Goal: Task Accomplishment & Management: Complete application form

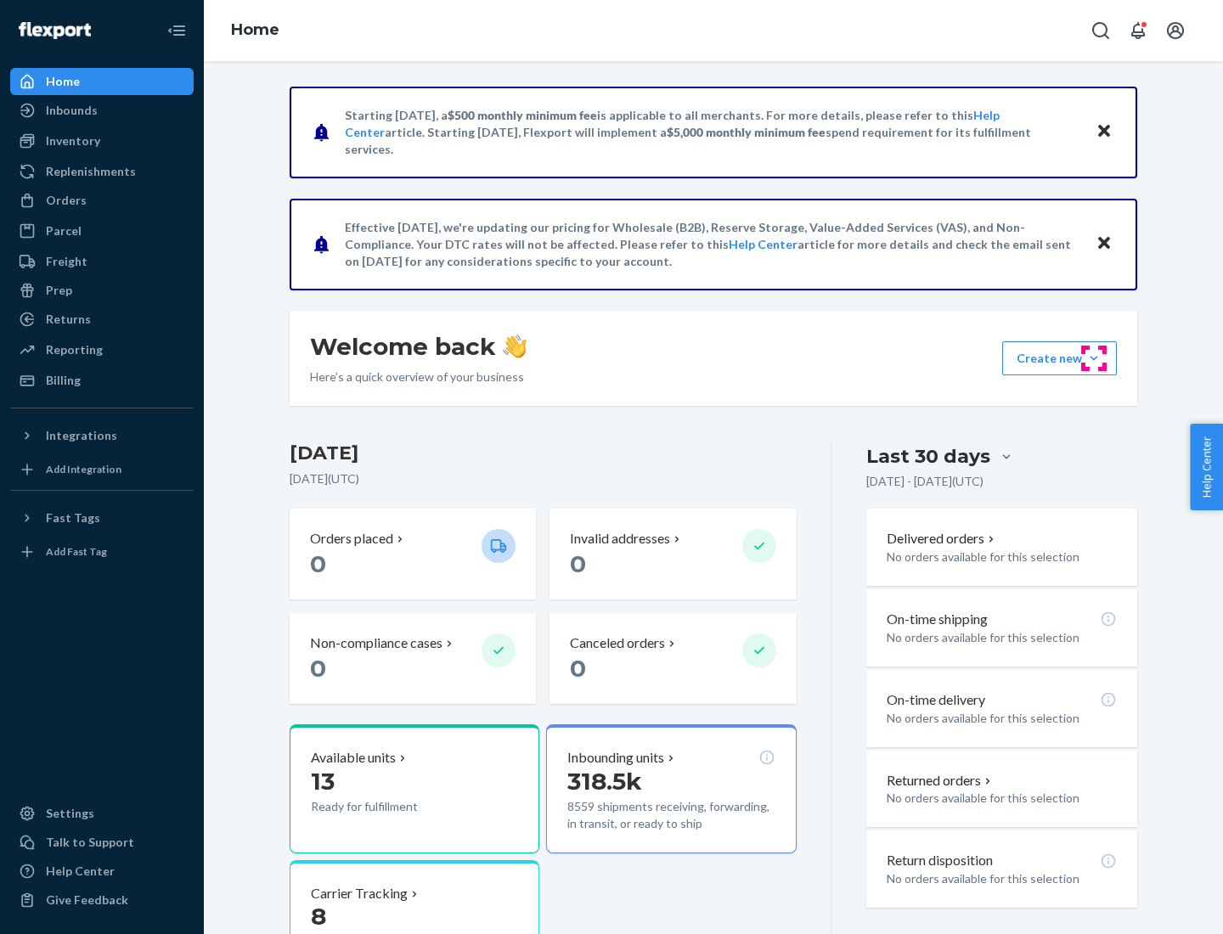
click at [1094, 358] on button "Create new Create new inbound Create new order Create new product" at bounding box center [1059, 358] width 115 height 34
click at [102, 110] on div "Inbounds" at bounding box center [102, 111] width 180 height 24
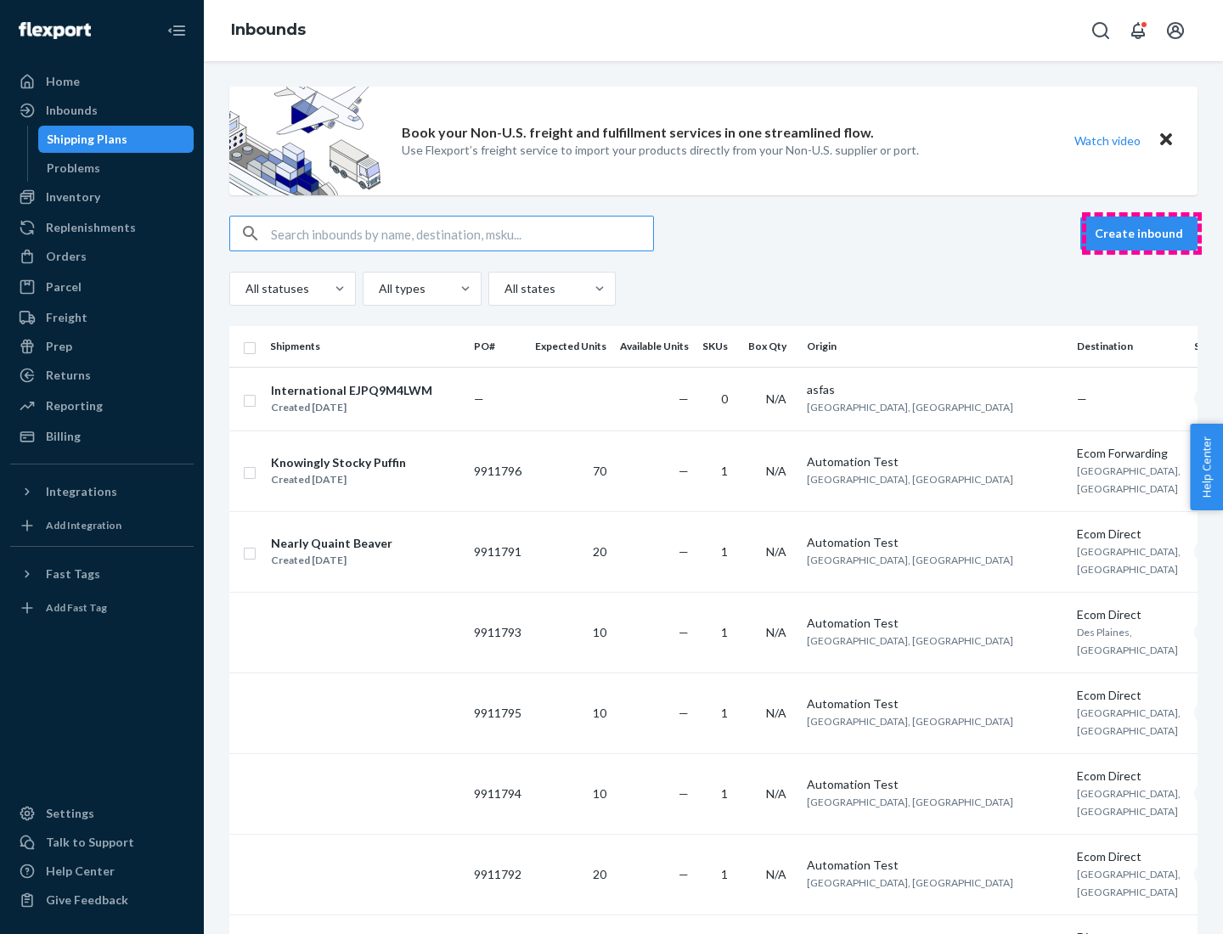
click at [1141, 234] on button "Create inbound" at bounding box center [1138, 234] width 117 height 34
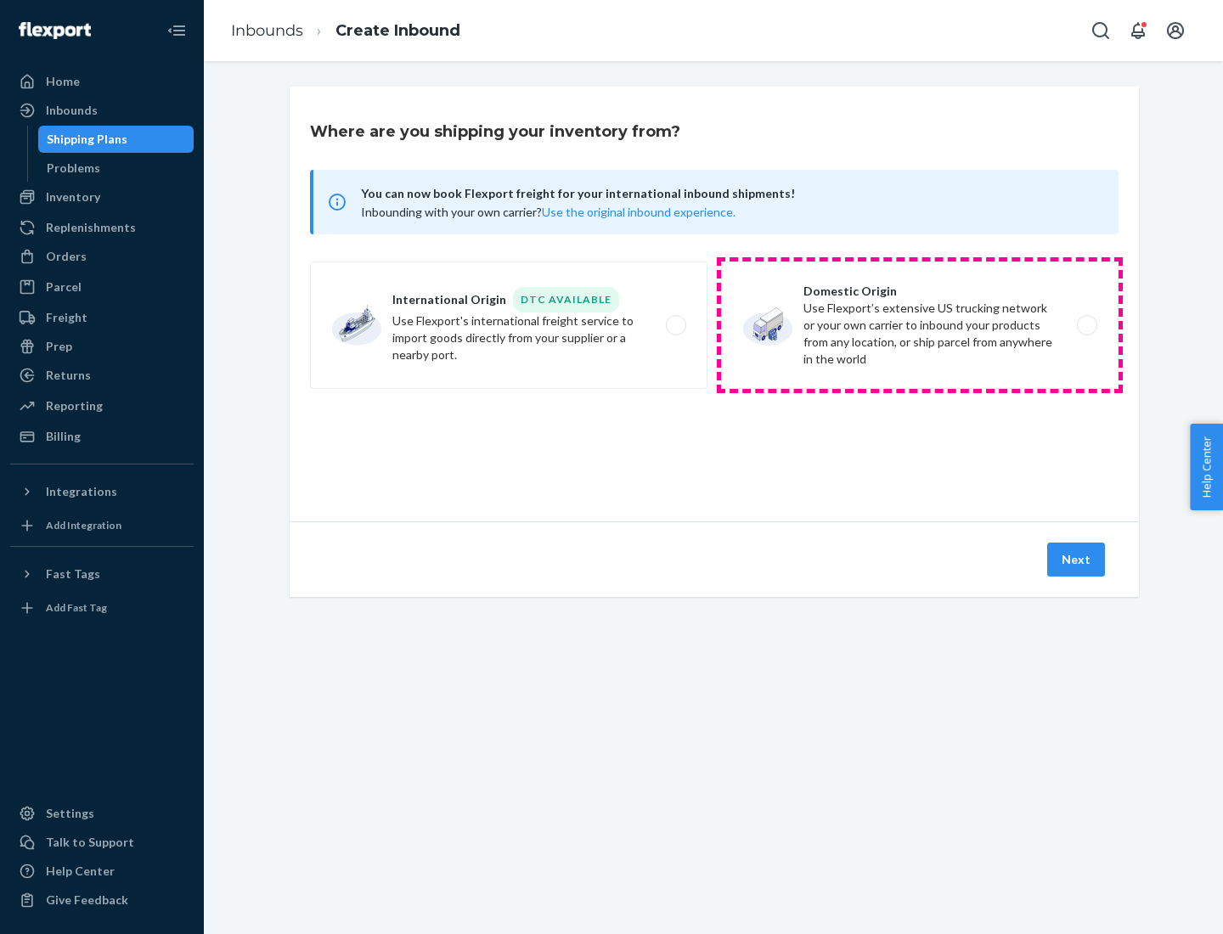
click at [920, 325] on label "Domestic Origin Use Flexport’s extensive US trucking network or your own carrie…" at bounding box center [919, 325] width 397 height 127
click at [1086, 325] on input "Domestic Origin Use Flexport’s extensive US trucking network or your own carrie…" at bounding box center [1091, 325] width 11 height 11
radio input "true"
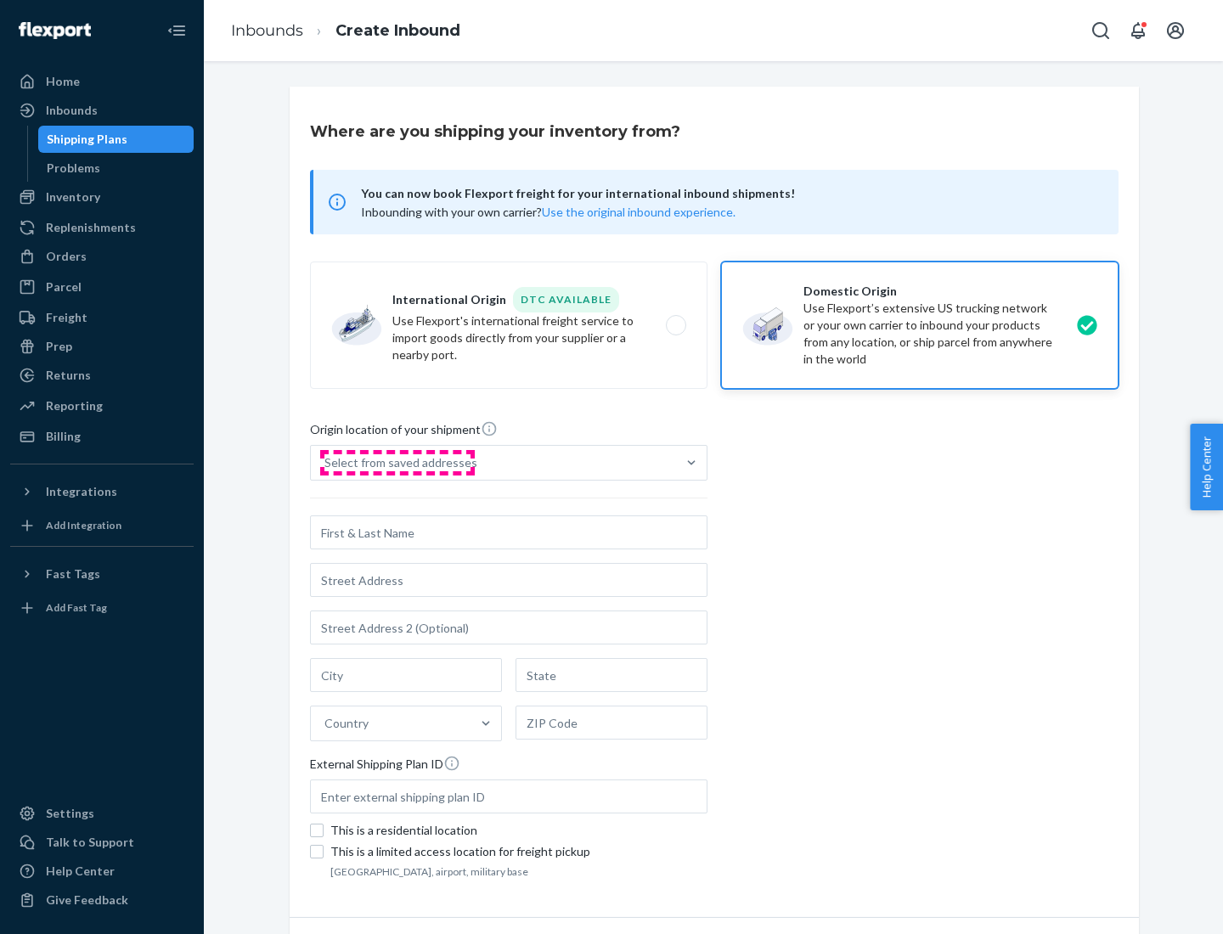
click at [397, 463] on div "Select from saved addresses" at bounding box center [400, 462] width 153 height 17
click at [326, 463] on input "Select from saved addresses" at bounding box center [325, 462] width 2 height 17
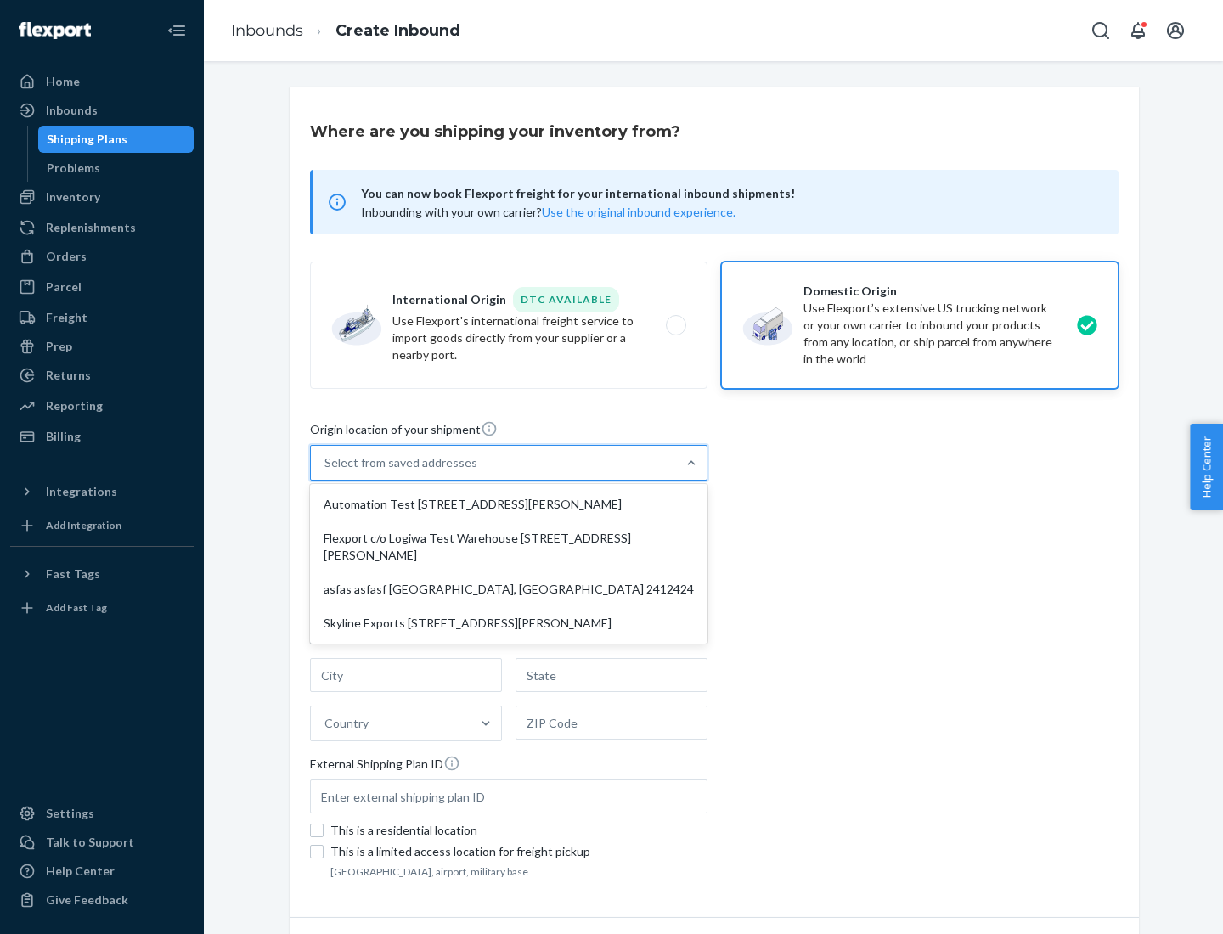
scroll to position [7, 0]
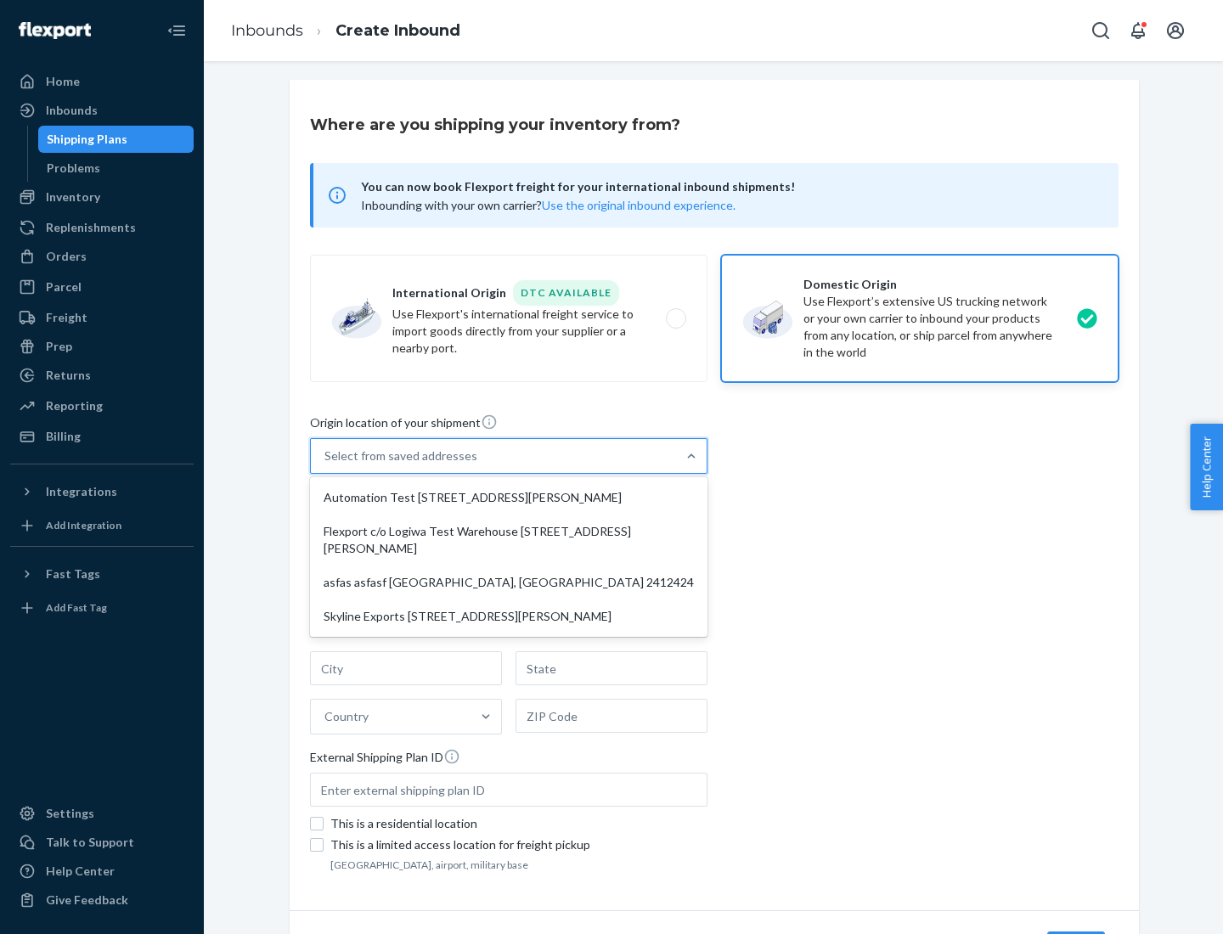
click at [509, 498] on div "Automation Test [STREET_ADDRESS][PERSON_NAME]" at bounding box center [508, 498] width 391 height 34
click at [326, 465] on input "option Automation Test [STREET_ADDRESS][PERSON_NAME] focused, 1 of 4. 4 results…" at bounding box center [325, 456] width 2 height 17
type input "Automation Test"
type input "9th Floor"
type input "[GEOGRAPHIC_DATA]"
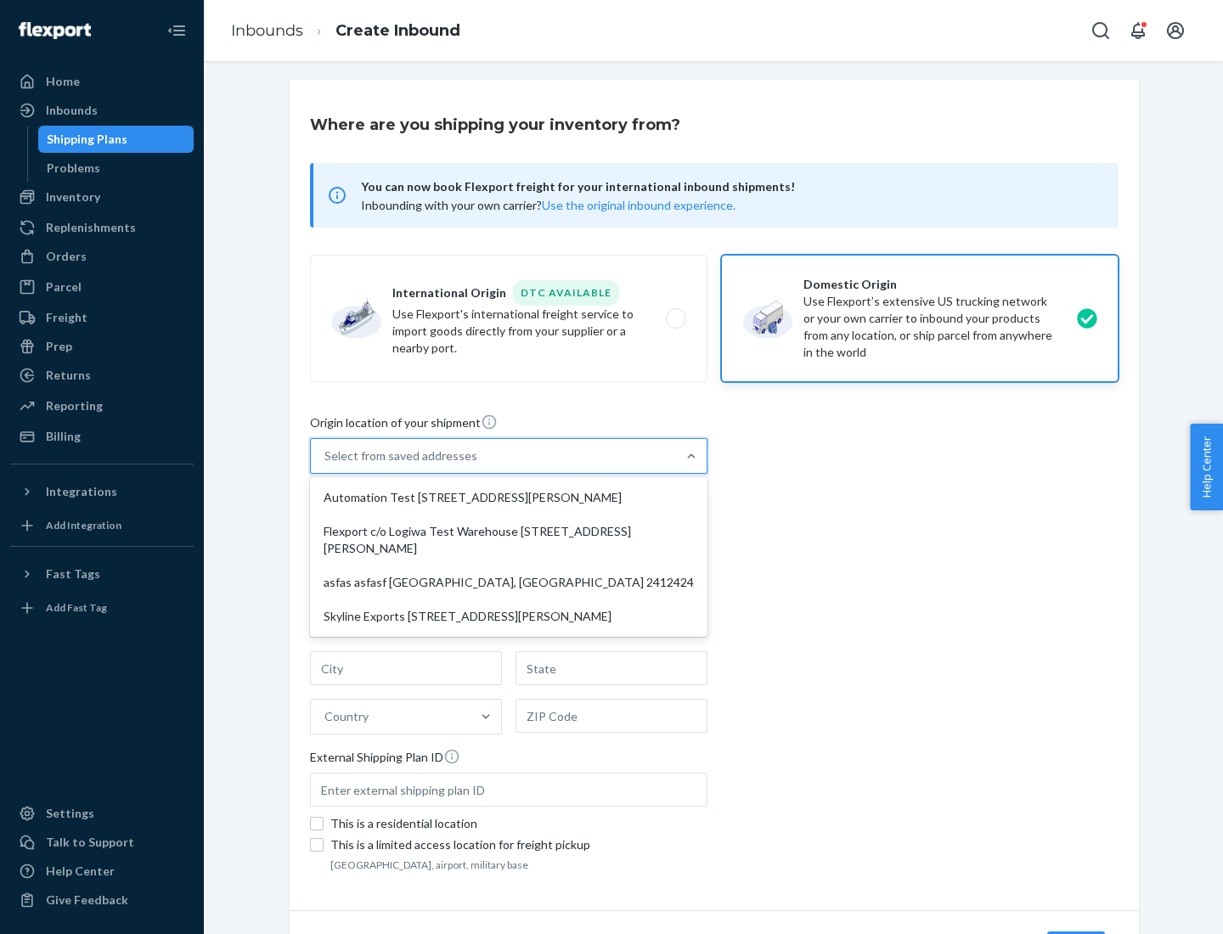
type input "CA"
type input "94104"
type input "[STREET_ADDRESS][PERSON_NAME]"
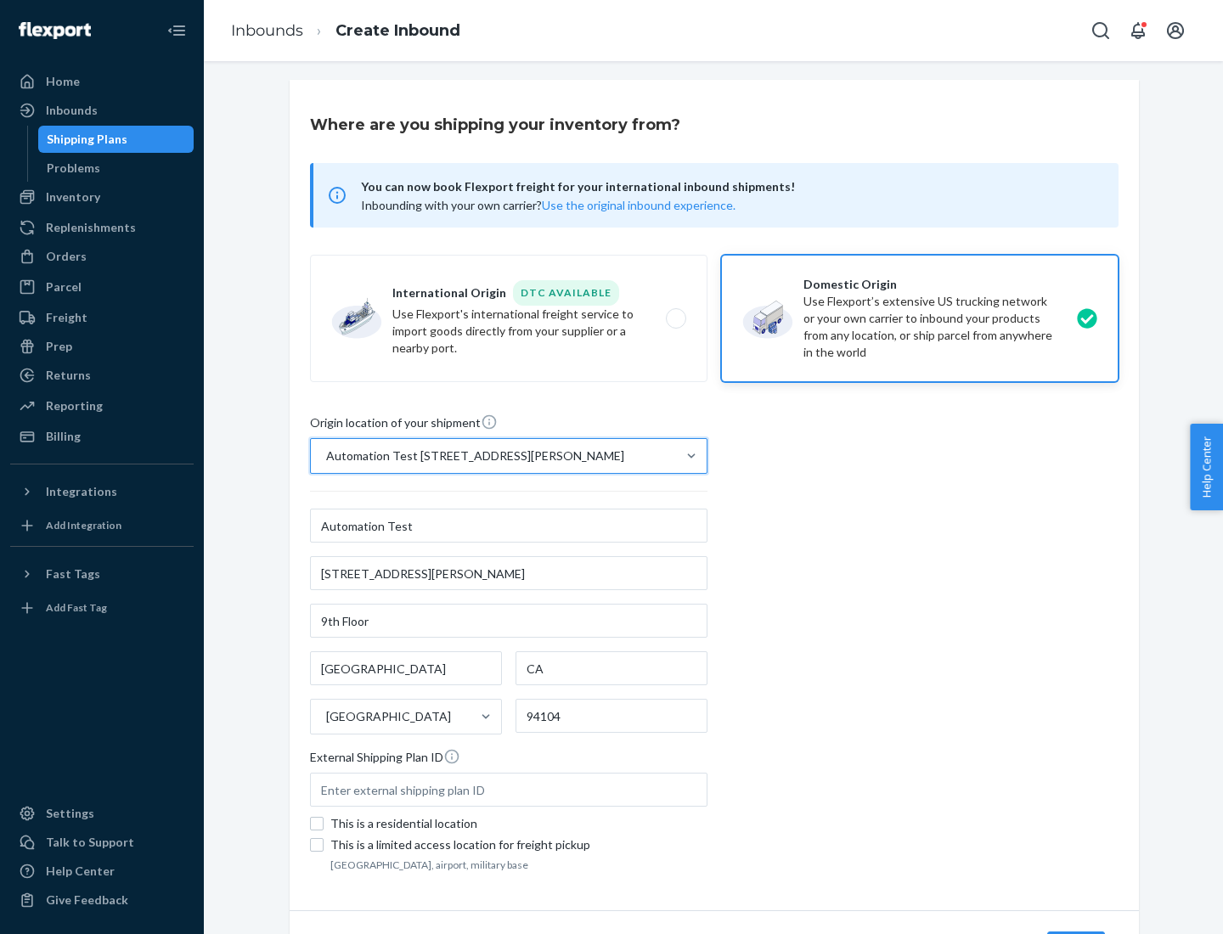
scroll to position [99, 0]
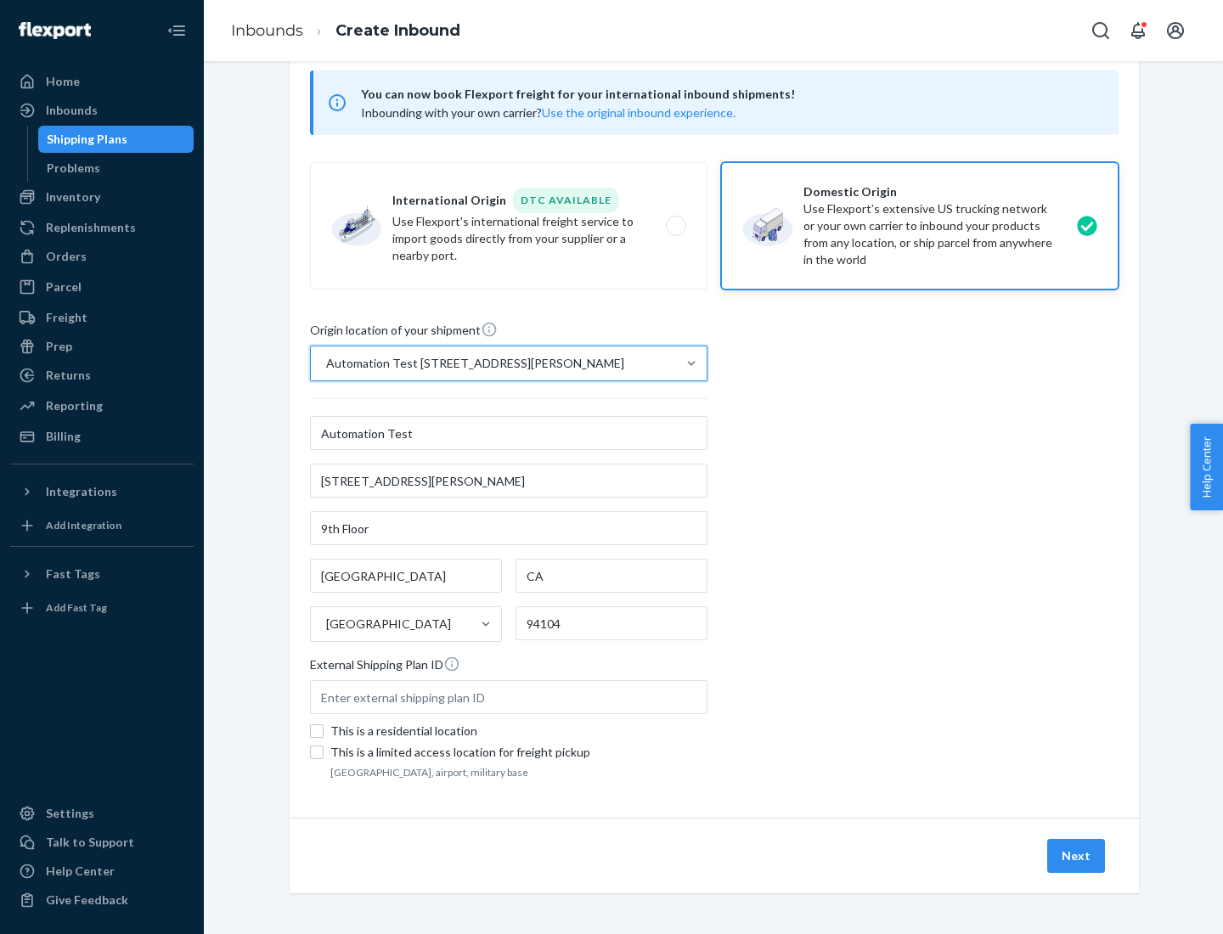
click at [1077, 856] on button "Next" at bounding box center [1076, 856] width 58 height 34
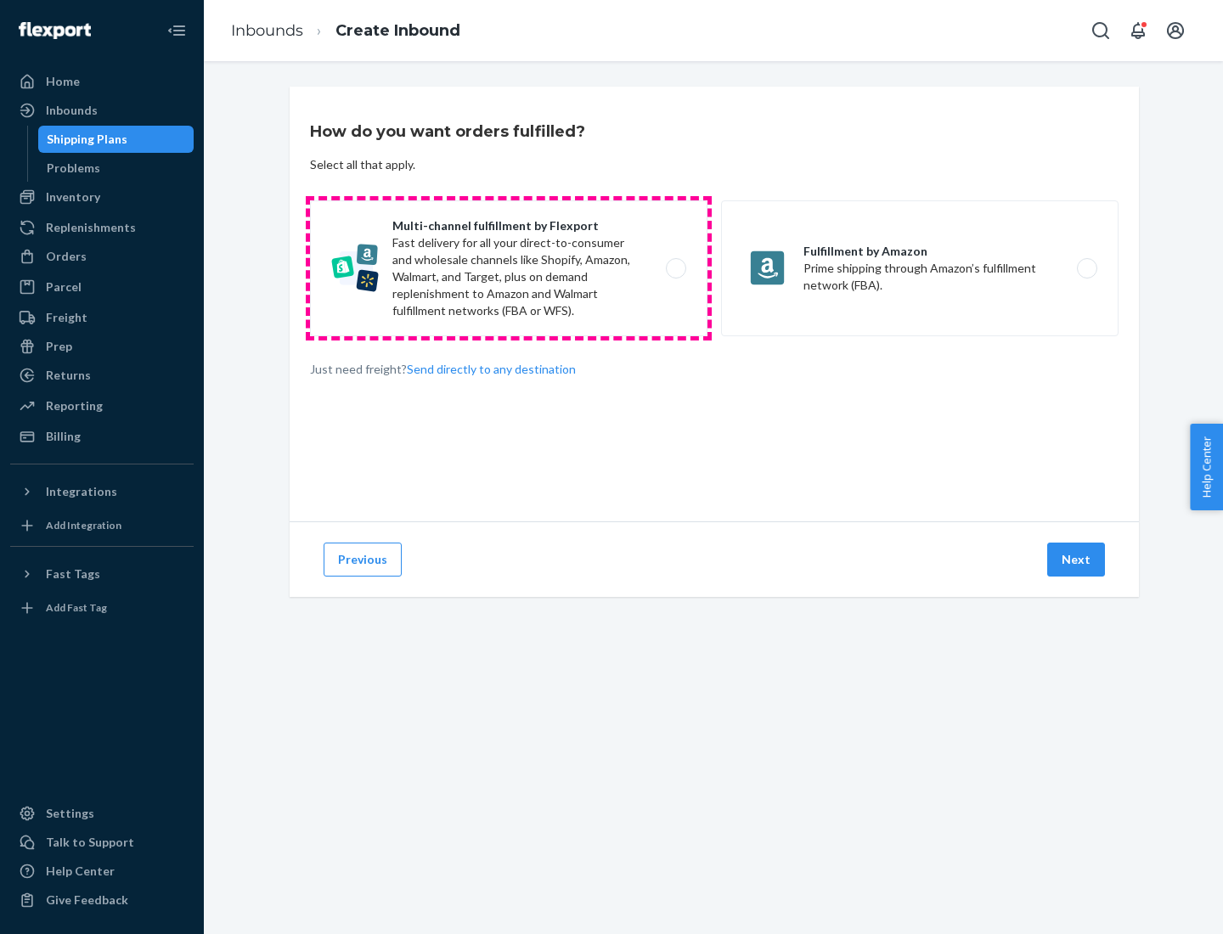
click at [509, 268] on label "Multi-channel fulfillment by Flexport Fast delivery for all your direct-to-cons…" at bounding box center [508, 268] width 397 height 136
click at [675, 268] on input "Multi-channel fulfillment by Flexport Fast delivery for all your direct-to-cons…" at bounding box center [680, 268] width 11 height 11
radio input "true"
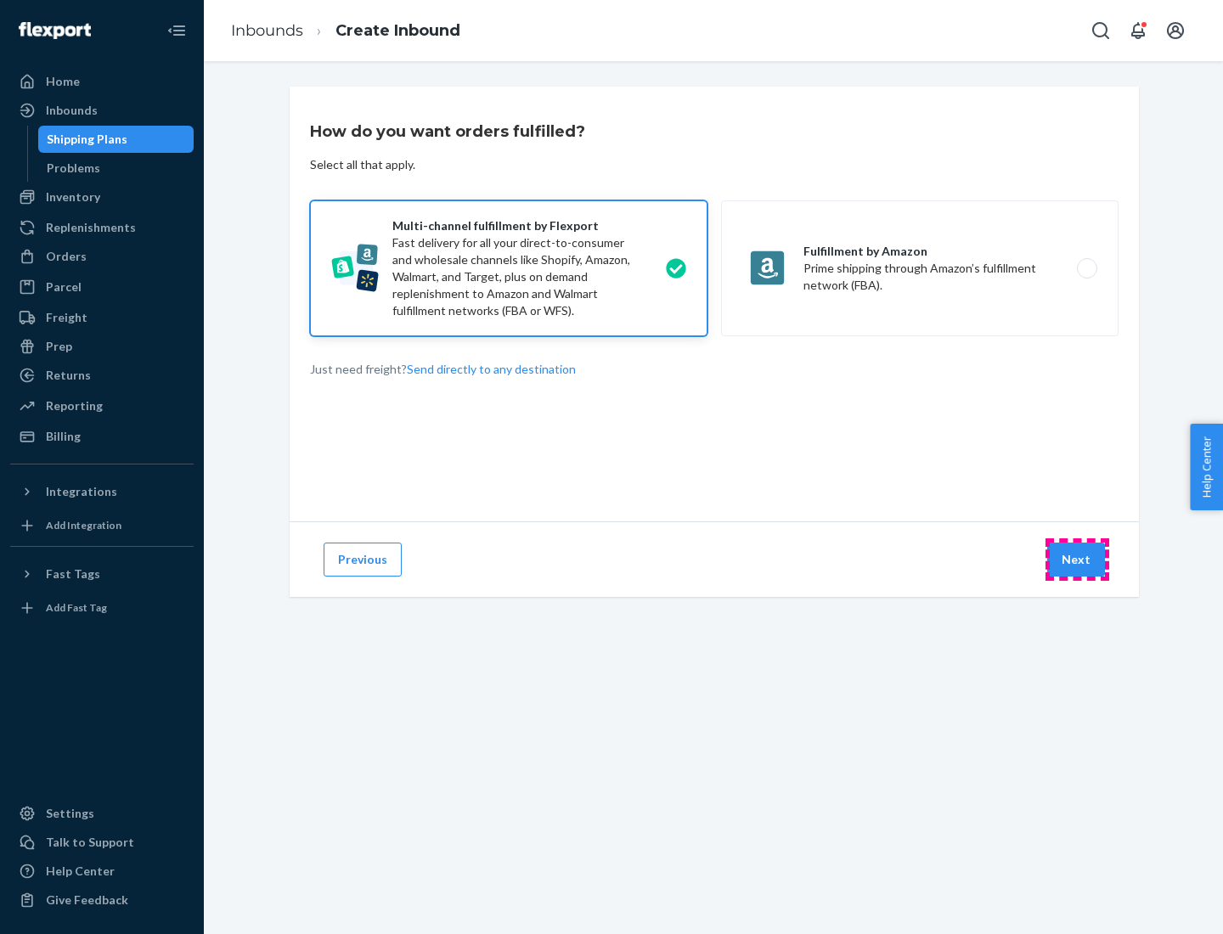
click at [1077, 560] on button "Next" at bounding box center [1076, 560] width 58 height 34
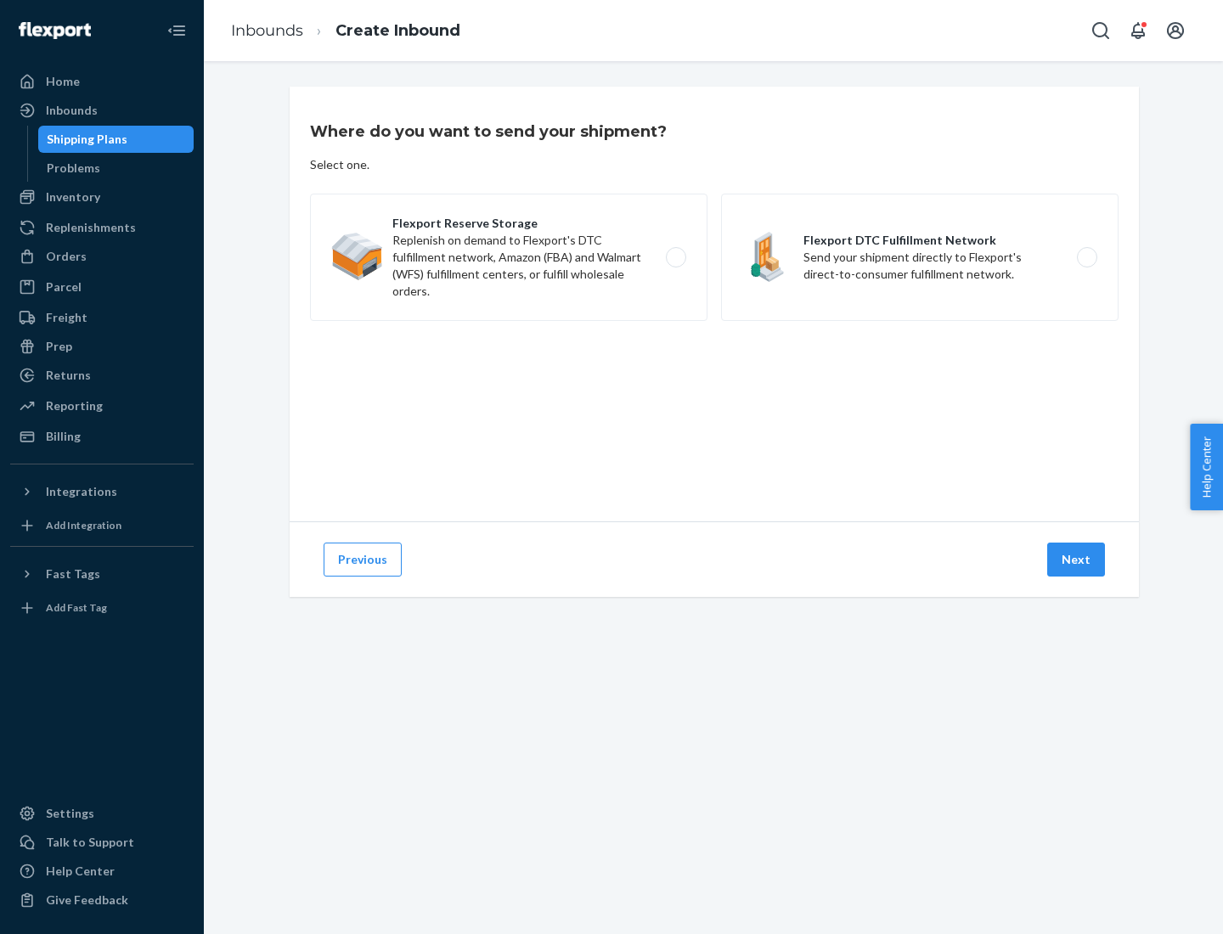
click at [920, 257] on label "Flexport DTC Fulfillment Network Send your shipment directly to Flexport's dire…" at bounding box center [919, 257] width 397 height 127
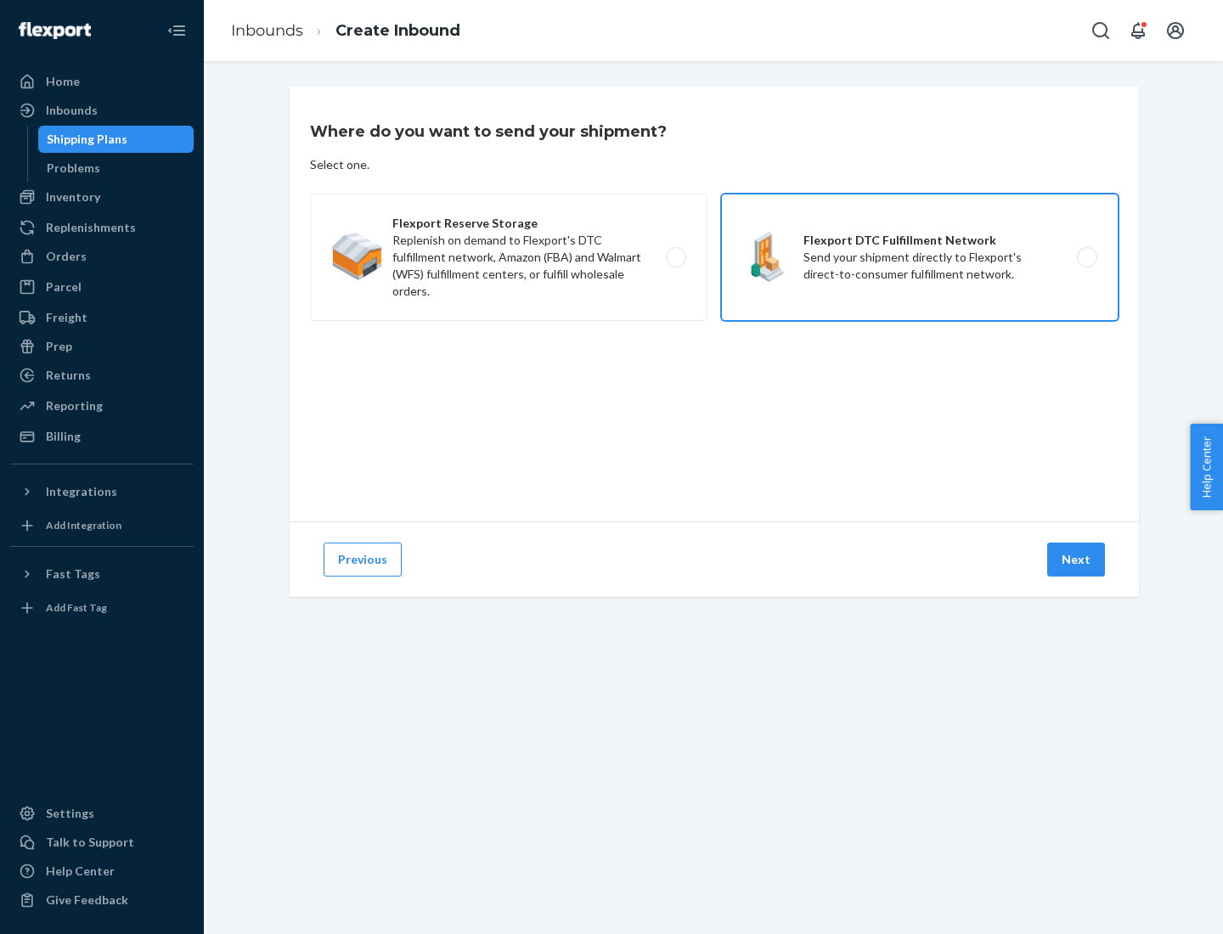
click at [1086, 257] on input "Flexport DTC Fulfillment Network Send your shipment directly to Flexport's dire…" at bounding box center [1091, 257] width 11 height 11
radio input "true"
click at [1077, 560] on button "Next" at bounding box center [1076, 560] width 58 height 34
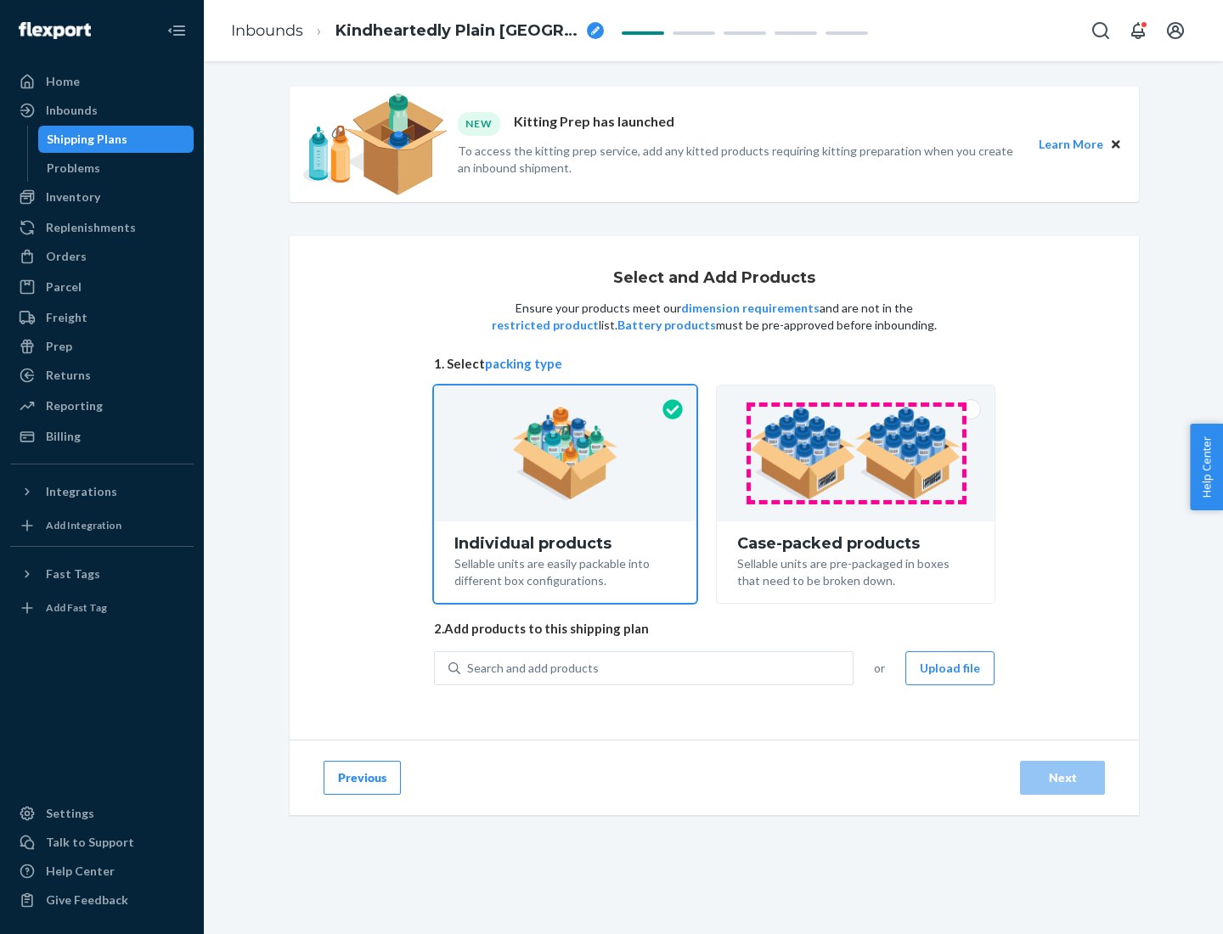
click at [856, 454] on img at bounding box center [855, 453] width 211 height 93
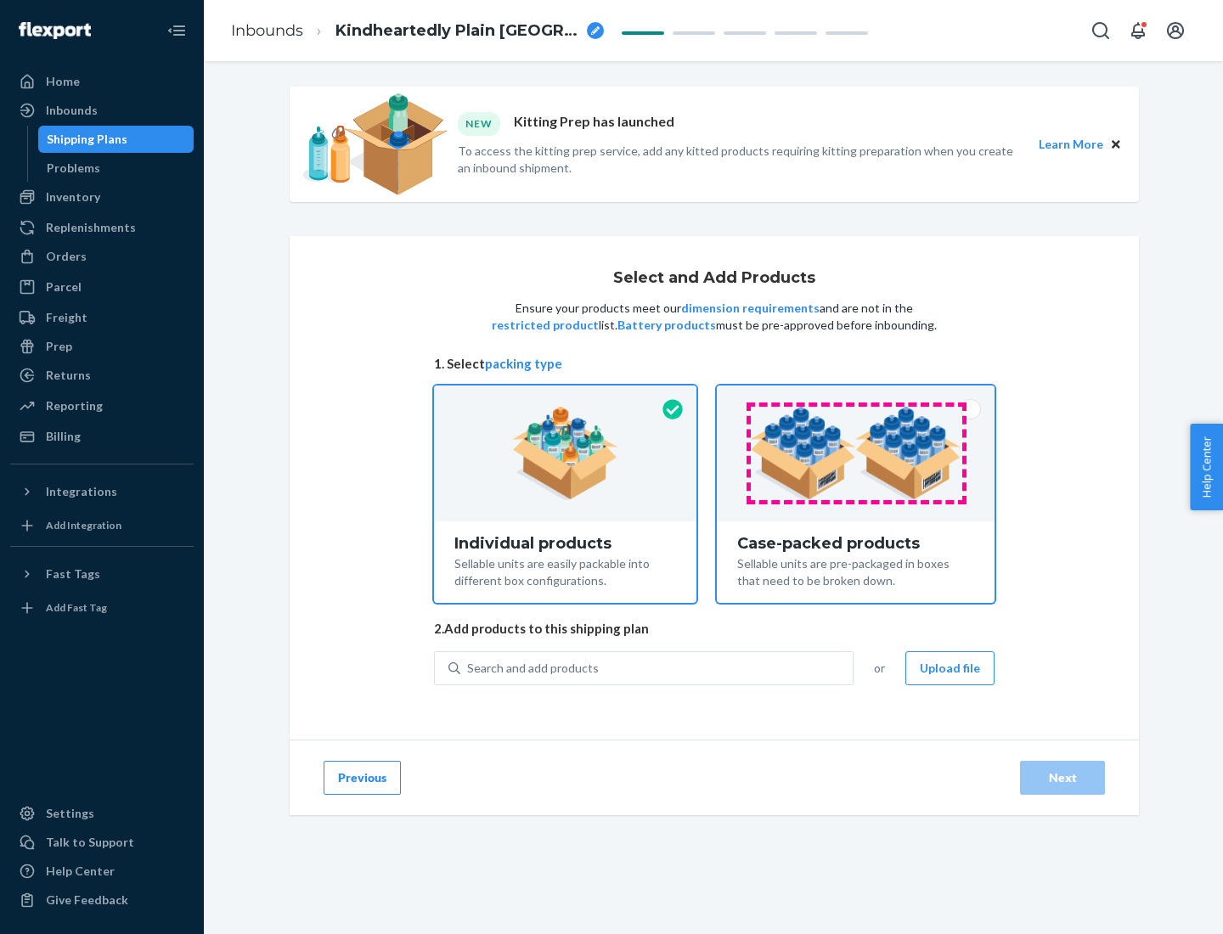
click at [856, 397] on input "Case-packed products Sellable units are pre-packaged in boxes that need to be b…" at bounding box center [855, 391] width 11 height 11
radio input "true"
radio input "false"
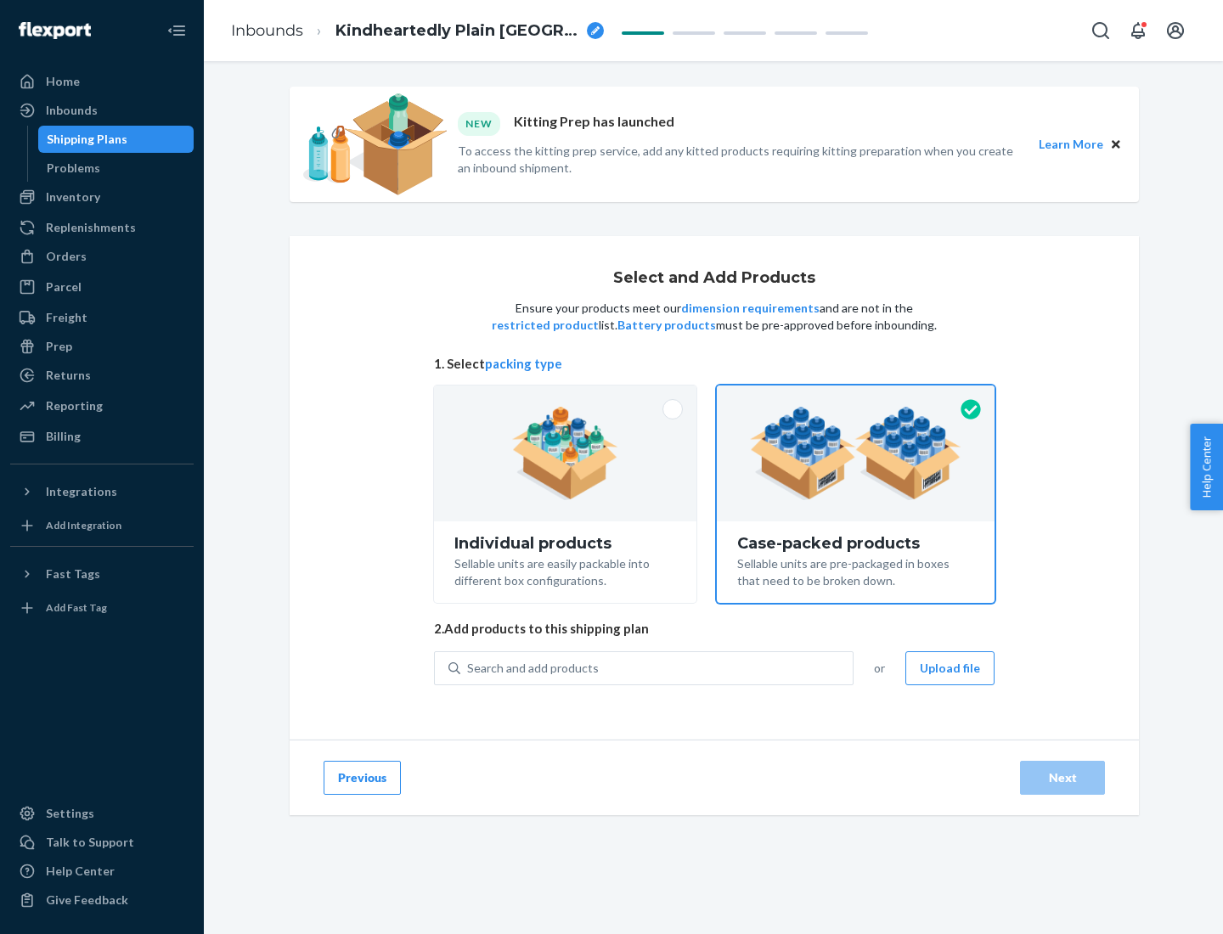
click at [657, 668] on div "Search and add products" at bounding box center [656, 668] width 392 height 31
click at [469, 668] on input "Search and add products" at bounding box center [468, 668] width 2 height 17
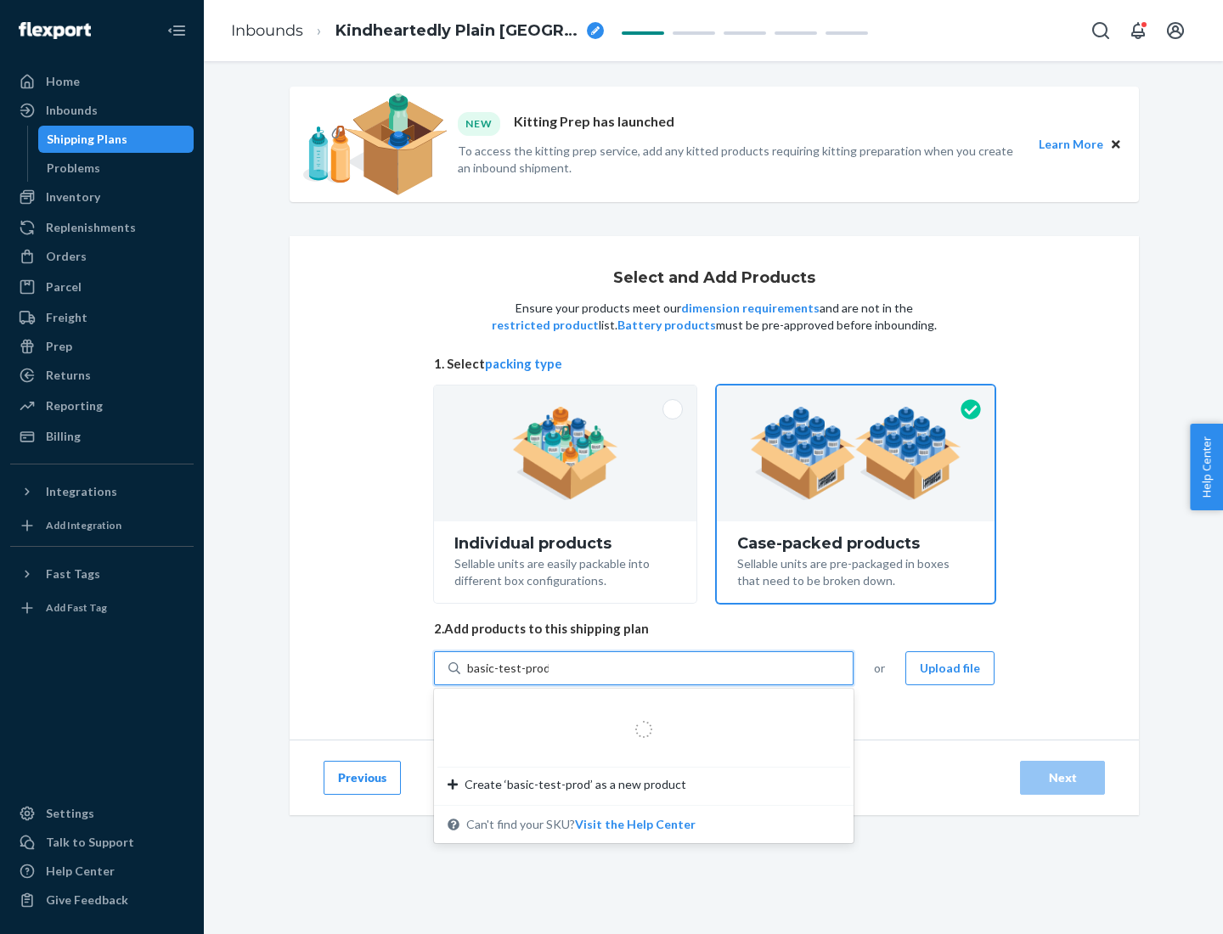
type input "basic-test-product-1"
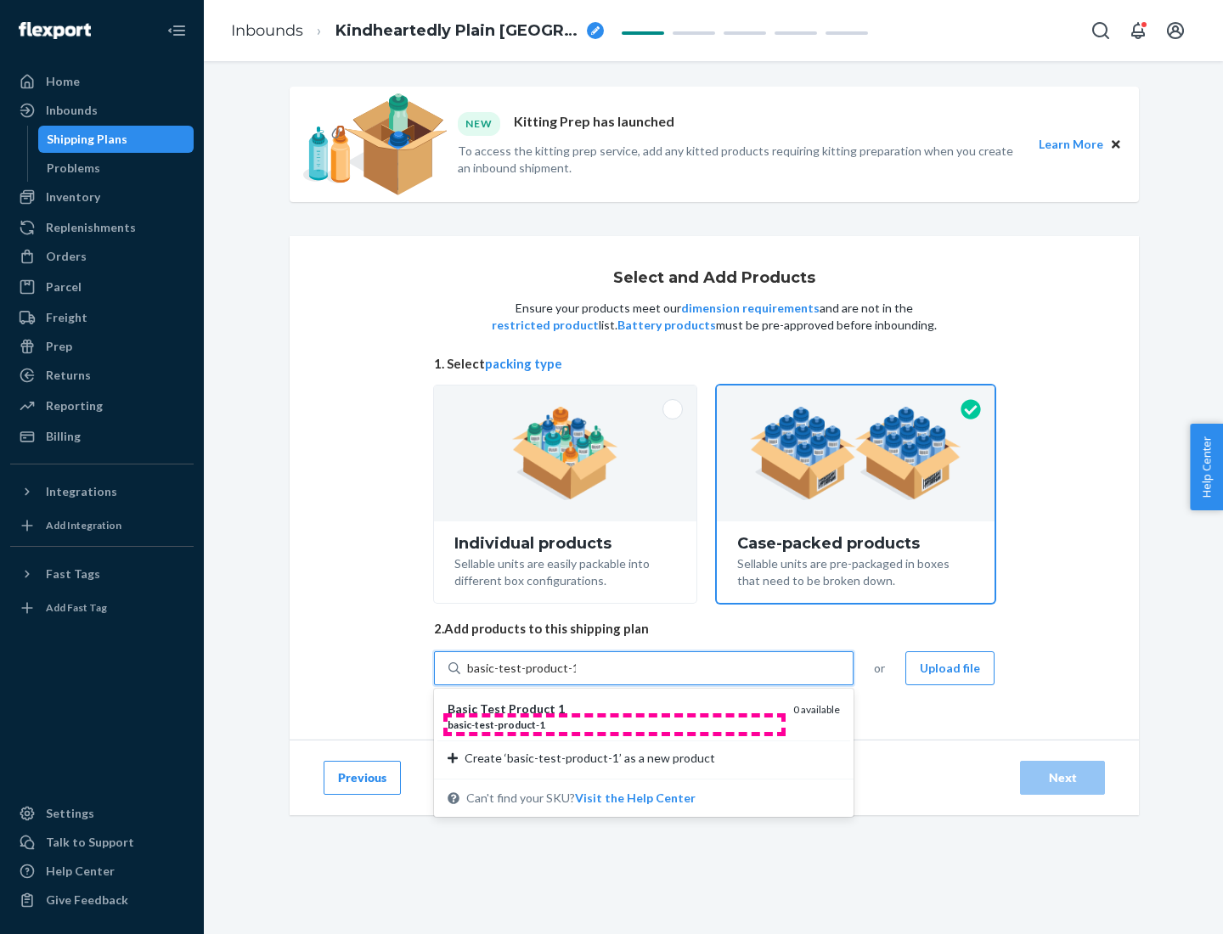
click at [614, 724] on div "basic - test - product - 1" at bounding box center [614, 725] width 332 height 14
click at [576, 677] on input "basic-test-product-1" at bounding box center [521, 668] width 109 height 17
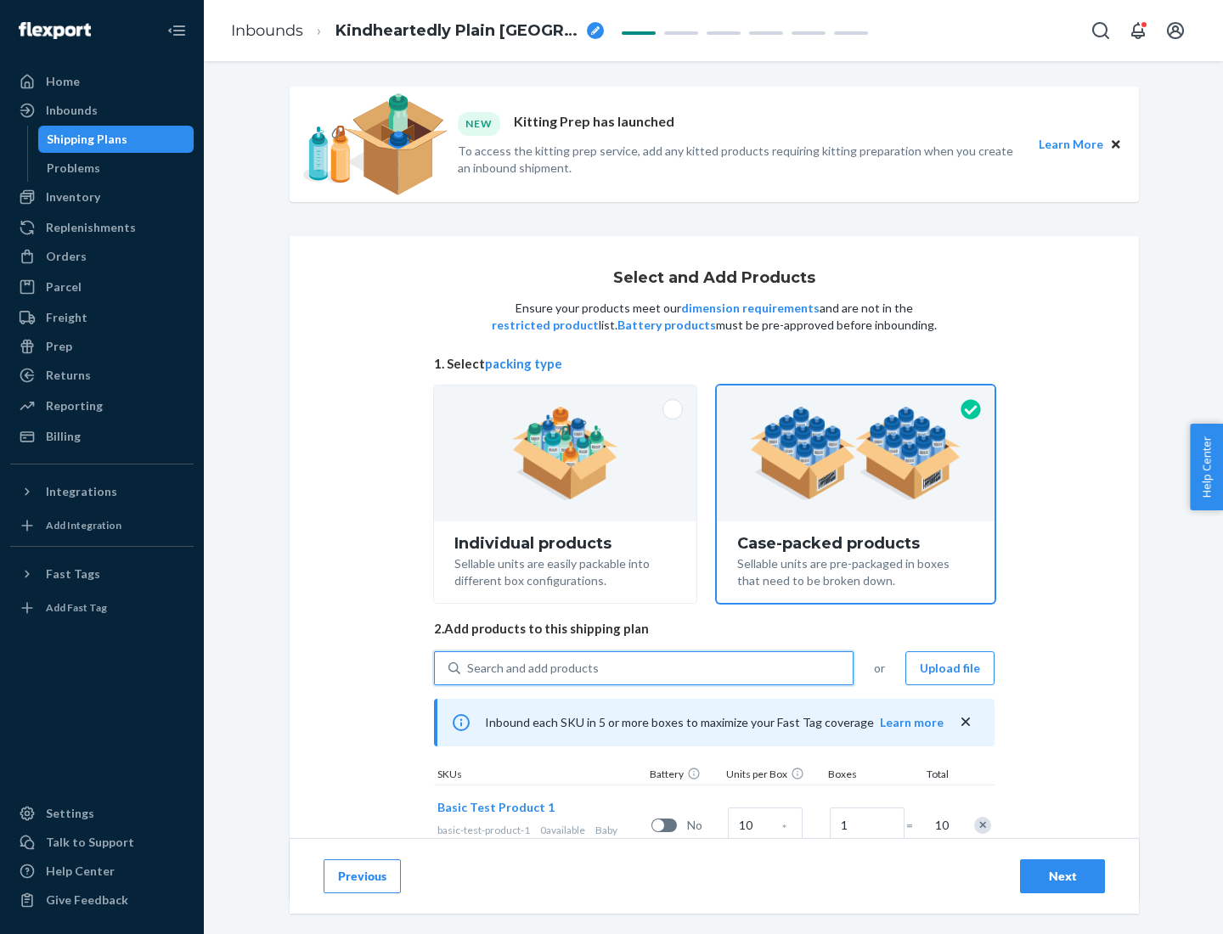
scroll to position [61, 0]
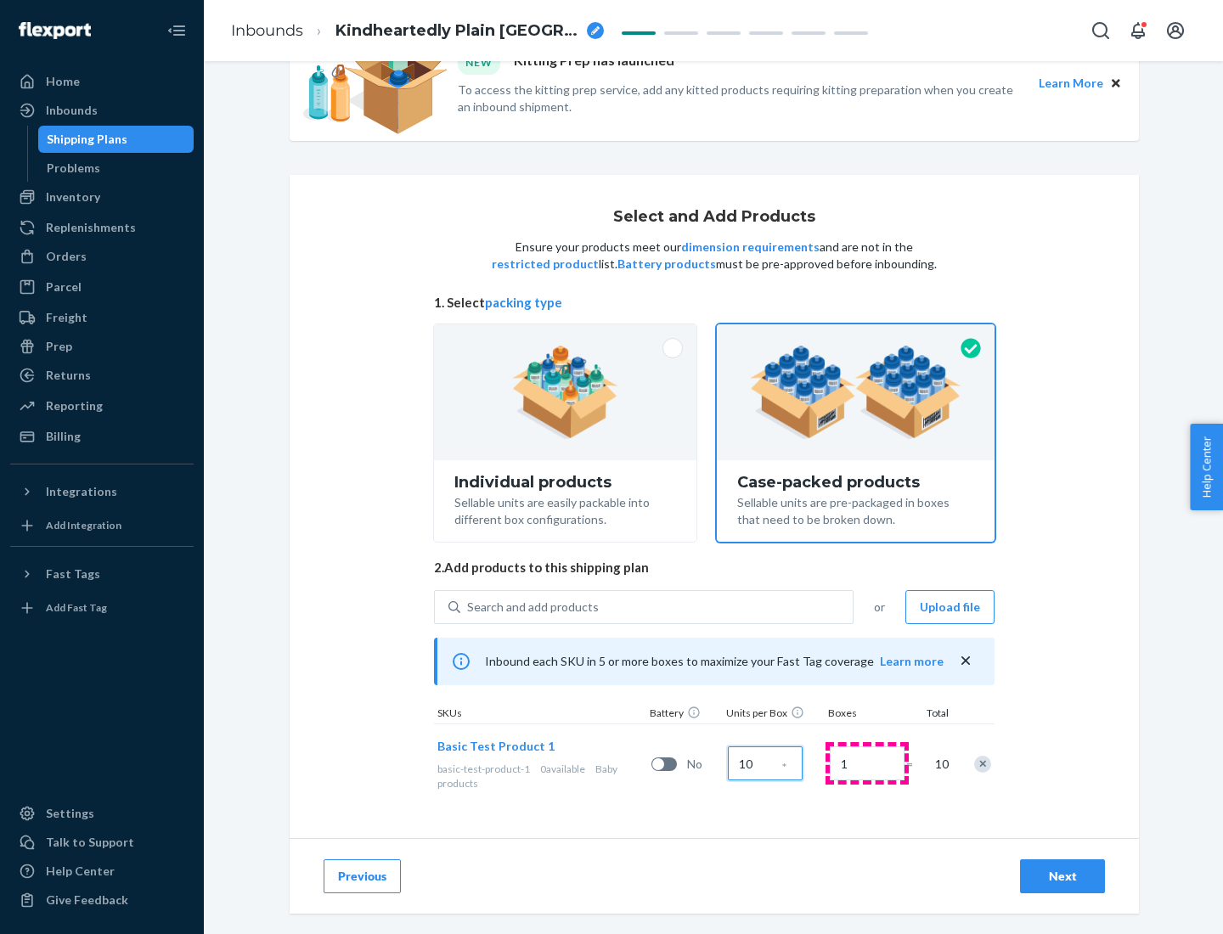
type input "10"
type input "7"
click at [1062, 876] on div "Next" at bounding box center [1062, 876] width 56 height 17
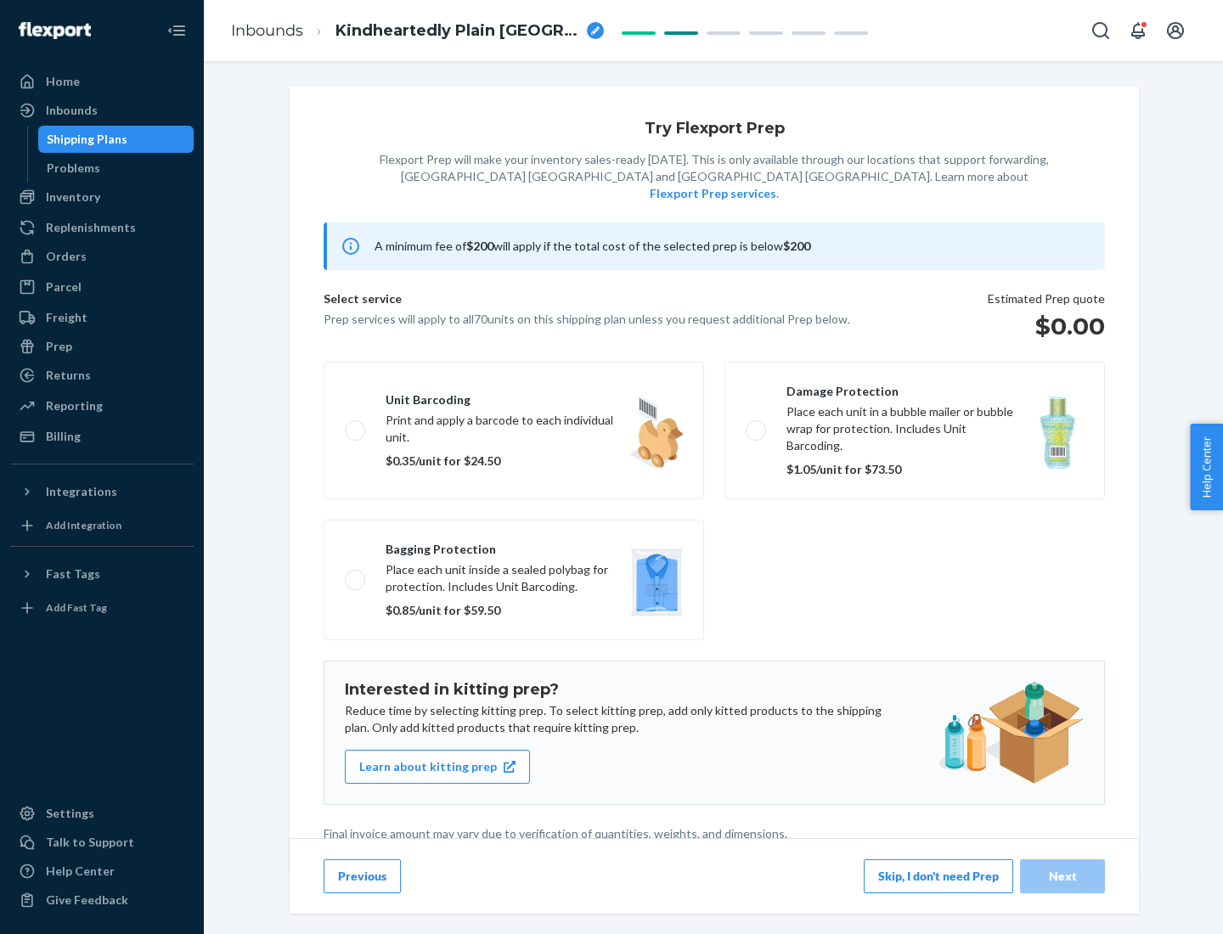
scroll to position [4, 0]
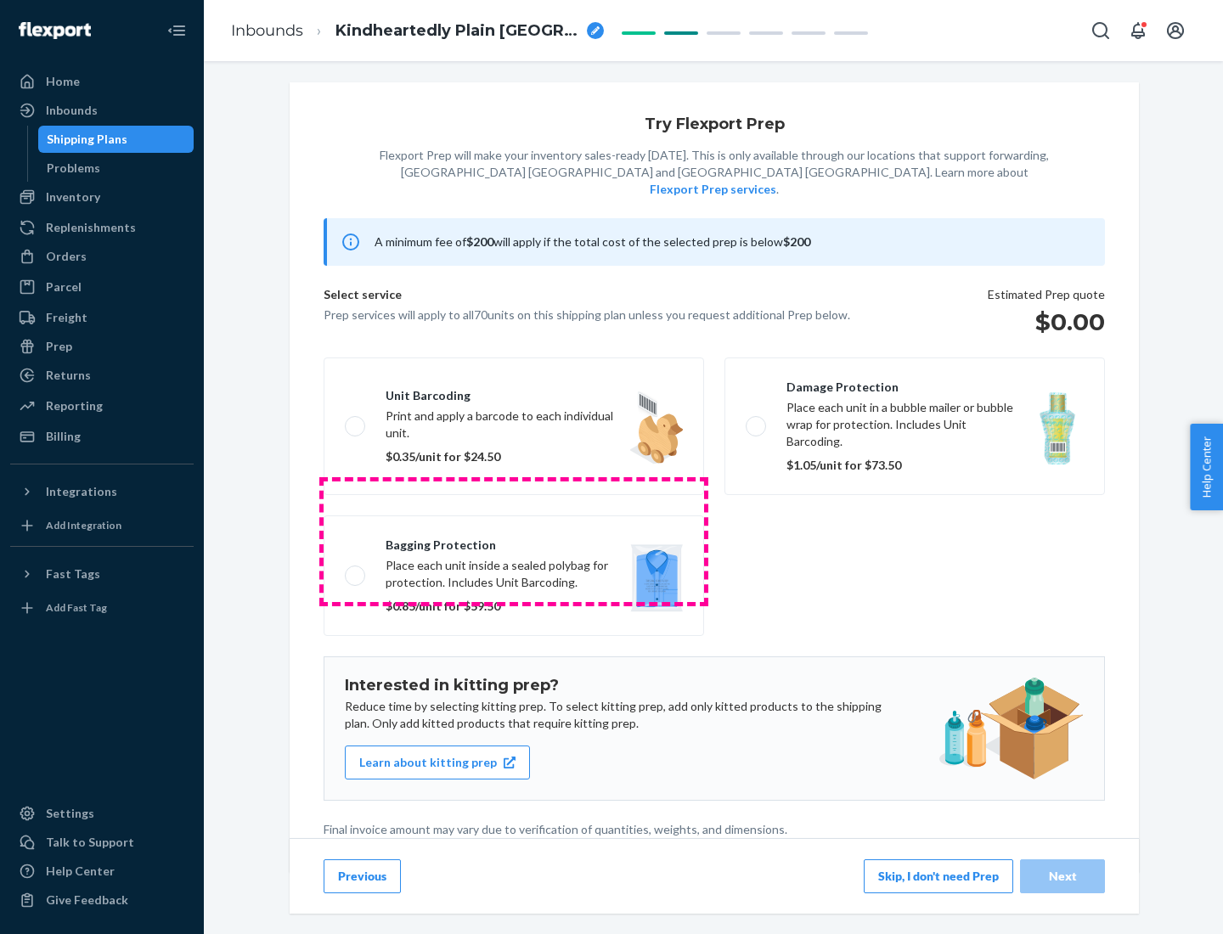
click at [514, 541] on label "Bagging protection Place each unit inside a sealed polybag for protection. Incl…" at bounding box center [514, 576] width 380 height 121
click at [356, 570] on input "Bagging protection Place each unit inside a sealed polybag for protection. Incl…" at bounding box center [350, 575] width 11 height 11
checkbox input "true"
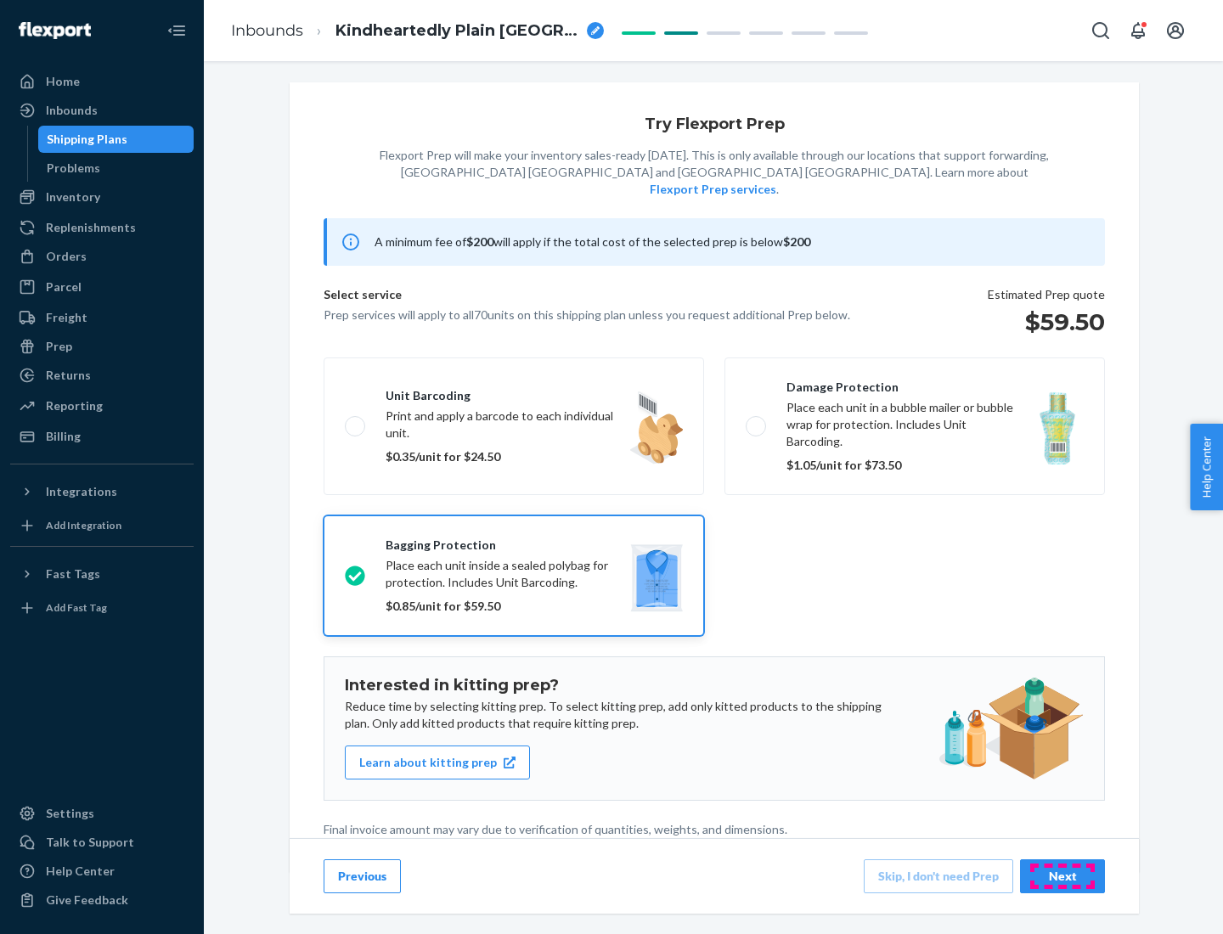
click at [1062, 876] on div "Next" at bounding box center [1062, 876] width 56 height 17
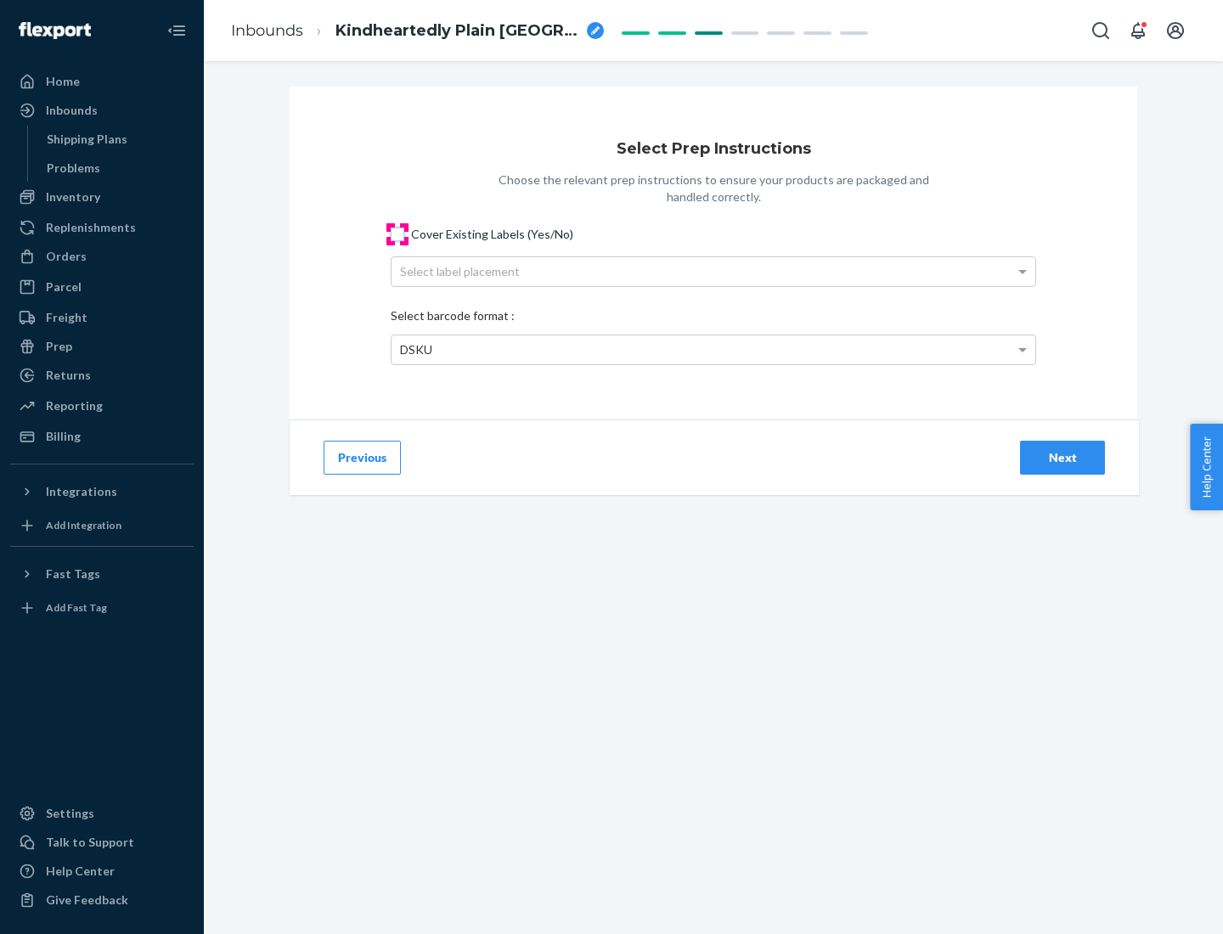
click at [397, 234] on input "Cover Existing Labels (Yes/No)" at bounding box center [398, 235] width 14 height 14
checkbox input "true"
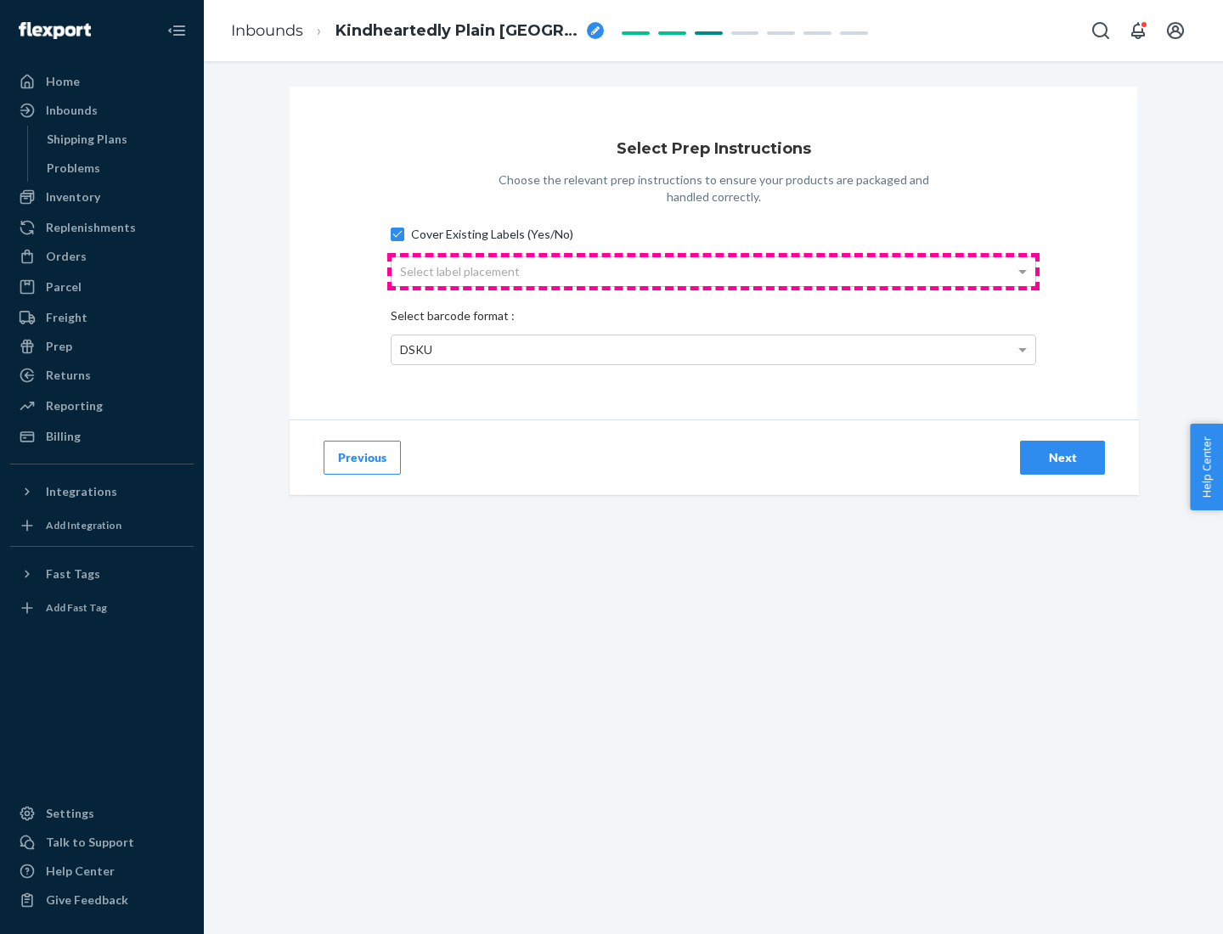
click at [713, 271] on div "Select label placement" at bounding box center [714, 271] width 644 height 29
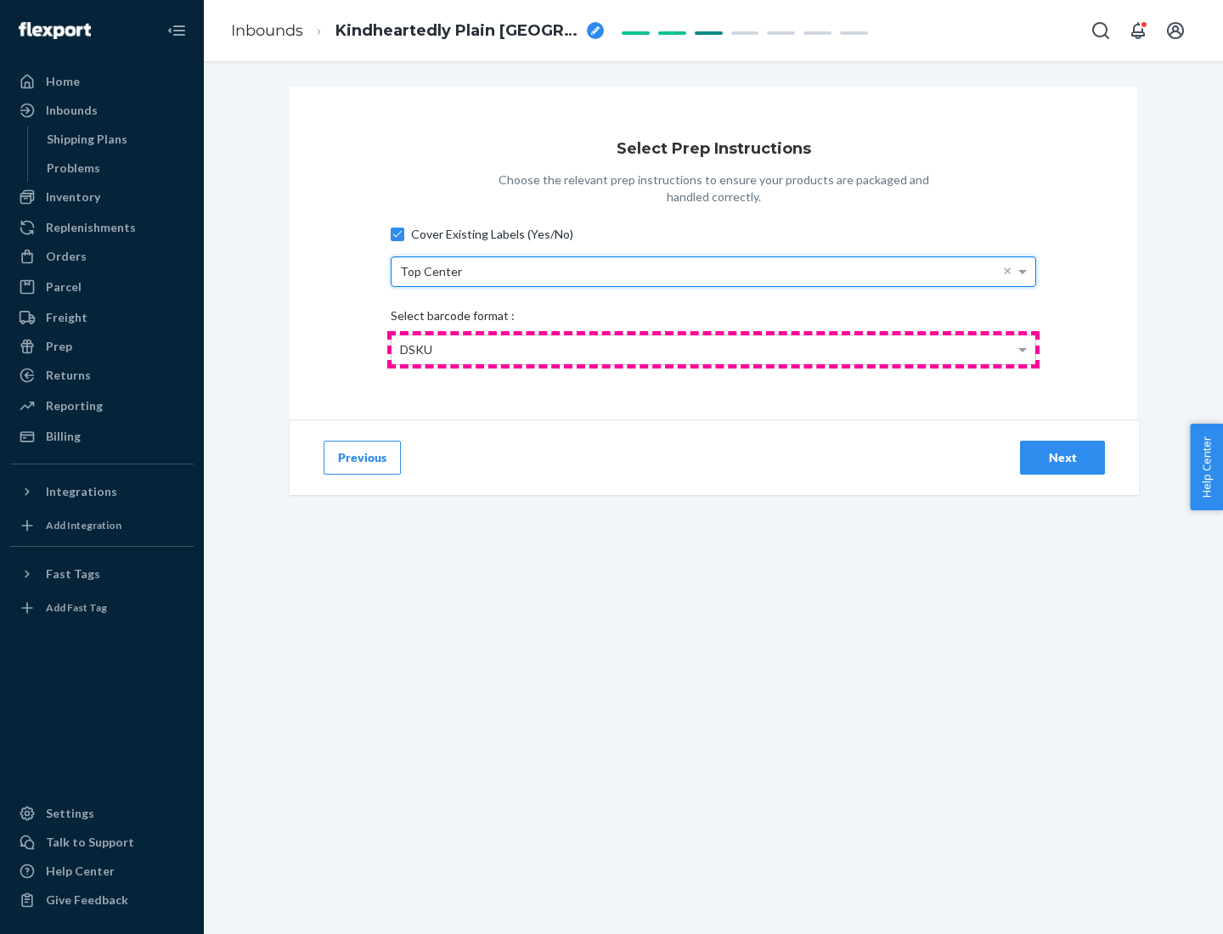
click at [713, 349] on div "DSKU" at bounding box center [714, 349] width 644 height 29
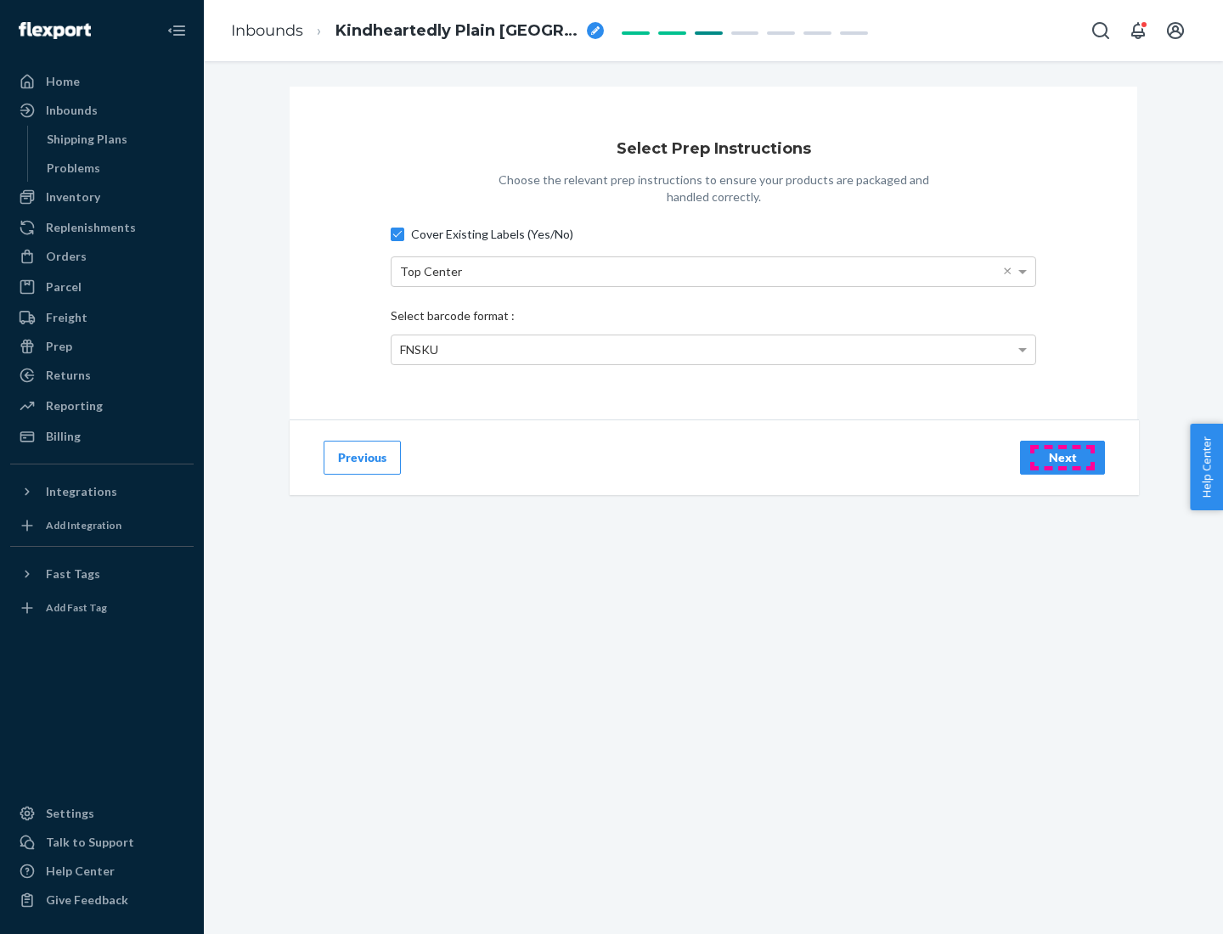
click at [1062, 457] on div "Next" at bounding box center [1062, 457] width 56 height 17
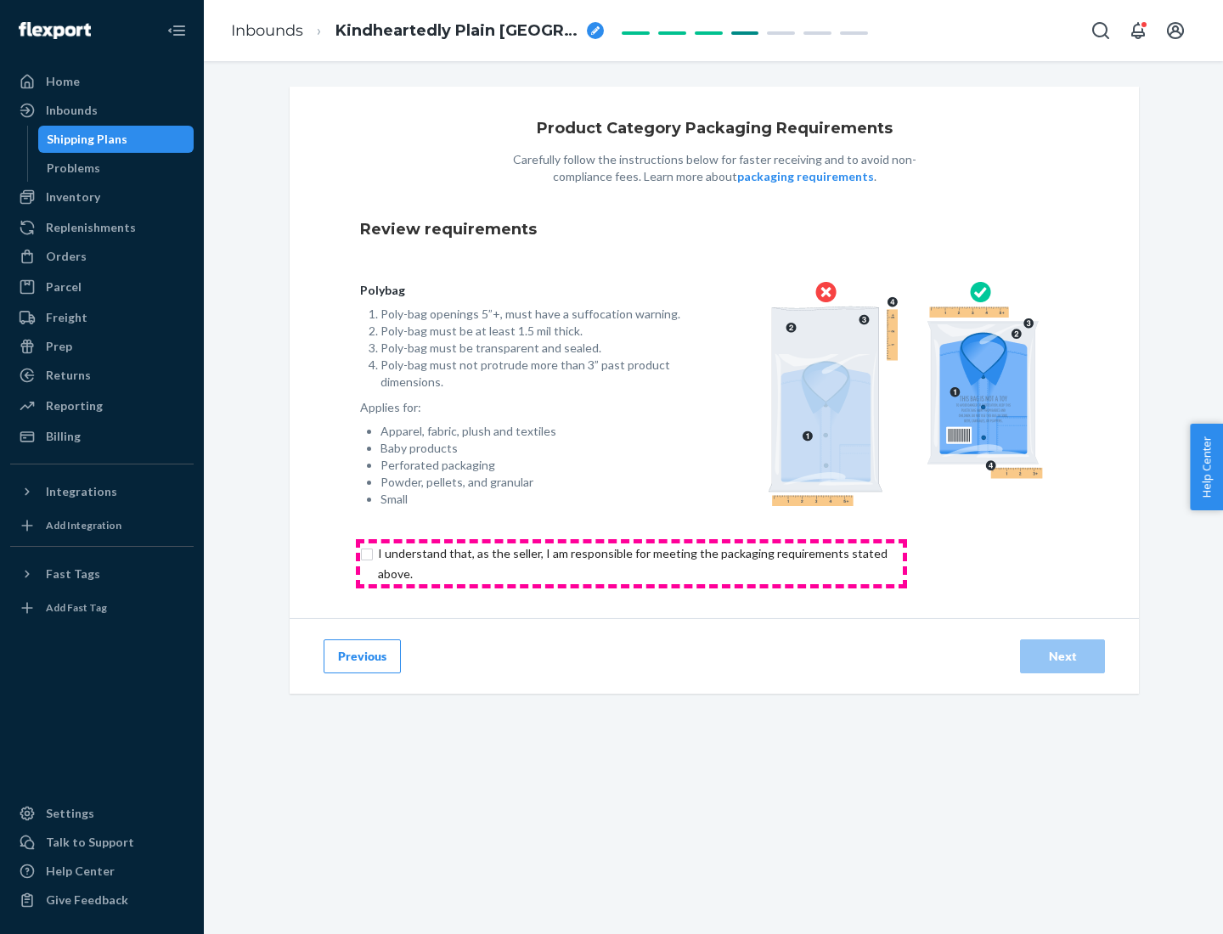
click at [631, 563] on input "checkbox" at bounding box center [642, 564] width 565 height 41
checkbox input "true"
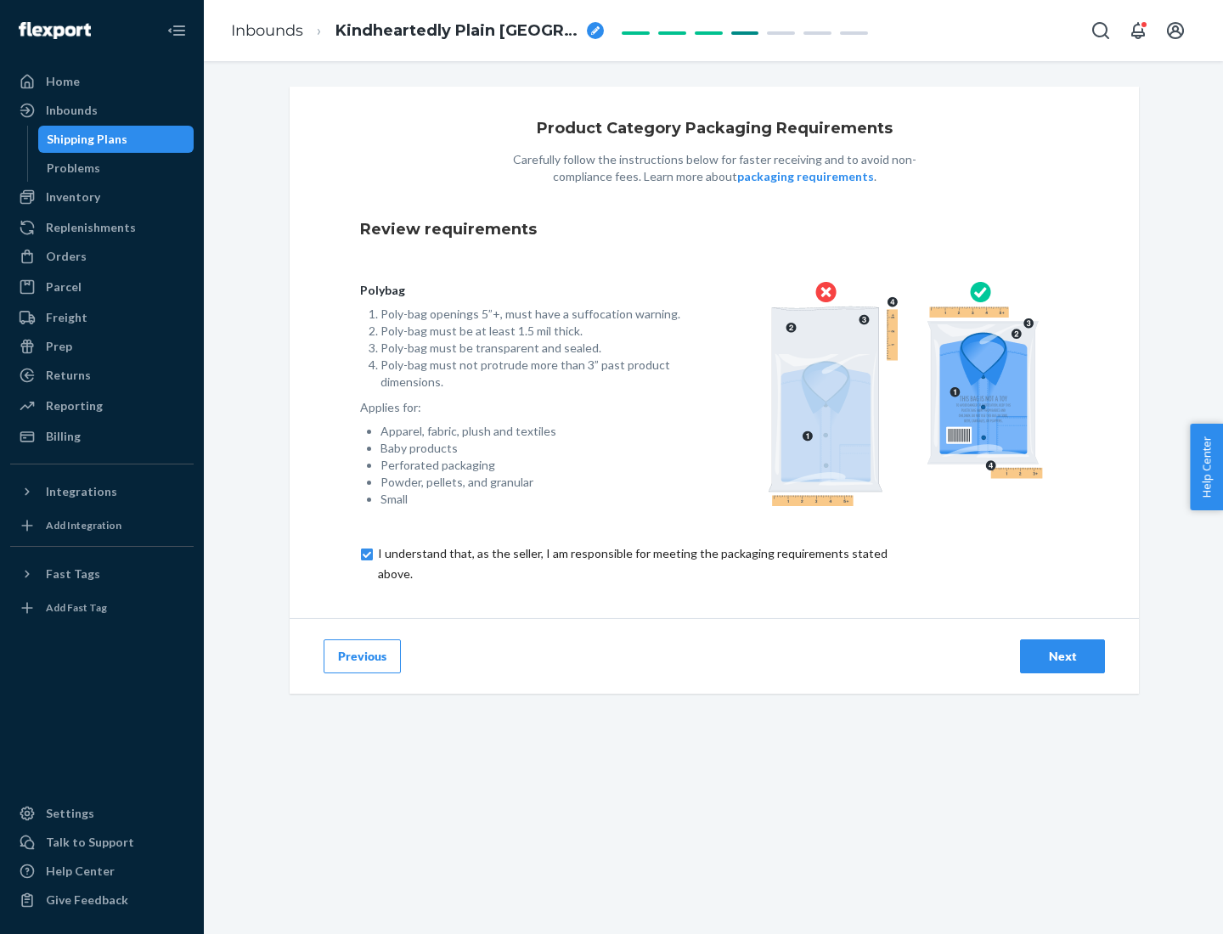
click at [1062, 656] on div "Next" at bounding box center [1062, 656] width 56 height 17
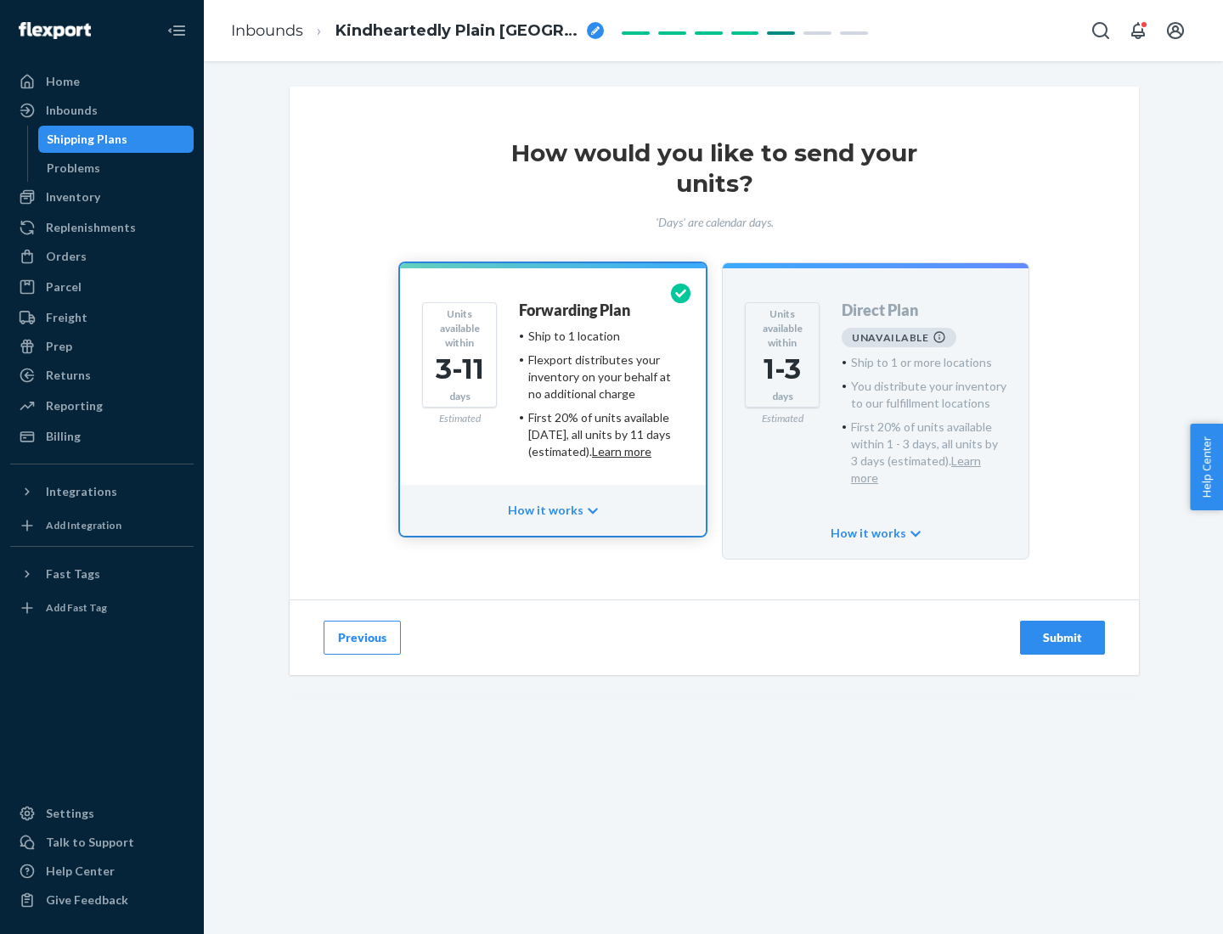
click at [576, 310] on h4 "Forwarding Plan" at bounding box center [574, 310] width 111 height 17
click at [1062, 629] on div "Submit" at bounding box center [1062, 637] width 56 height 17
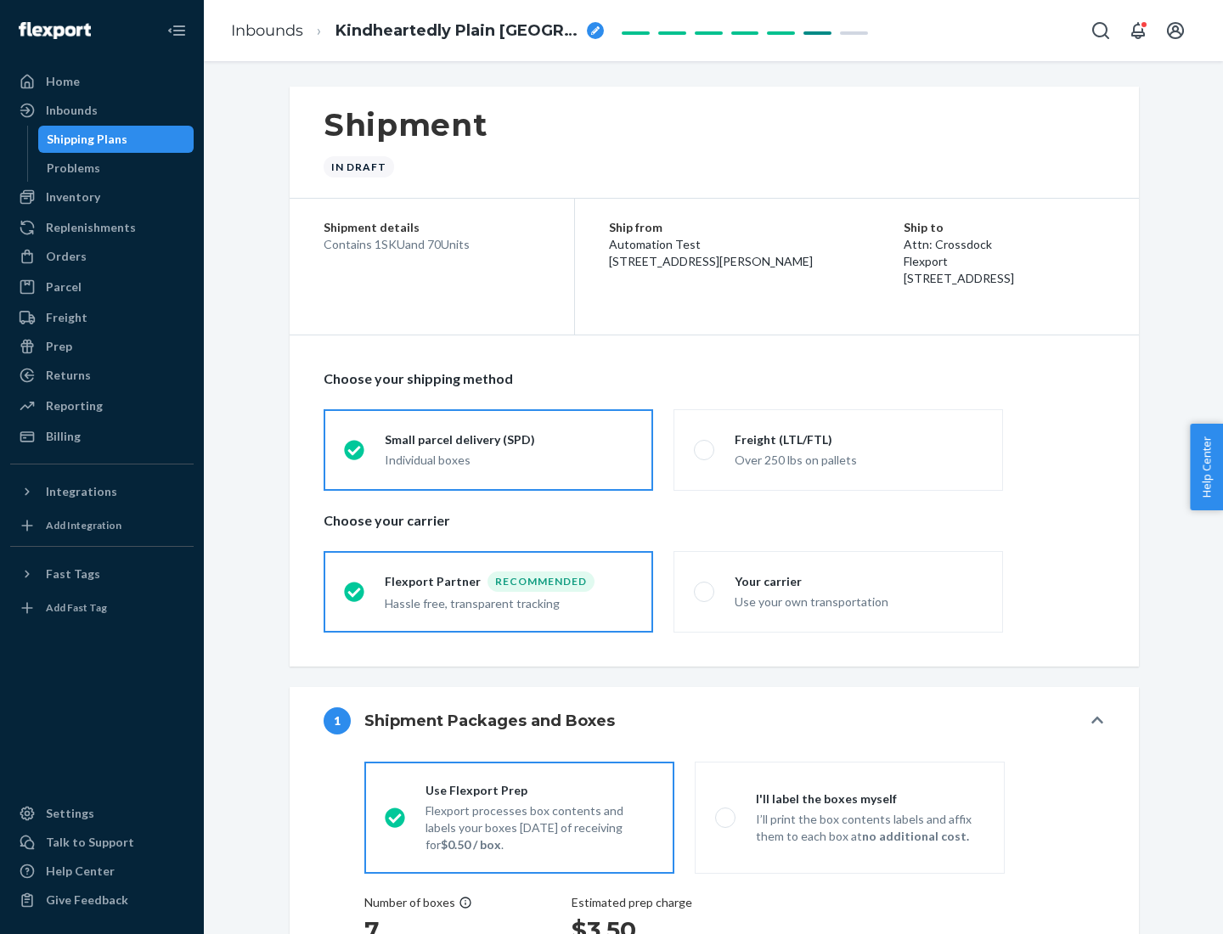
radio input "true"
radio input "false"
radio input "true"
radio input "false"
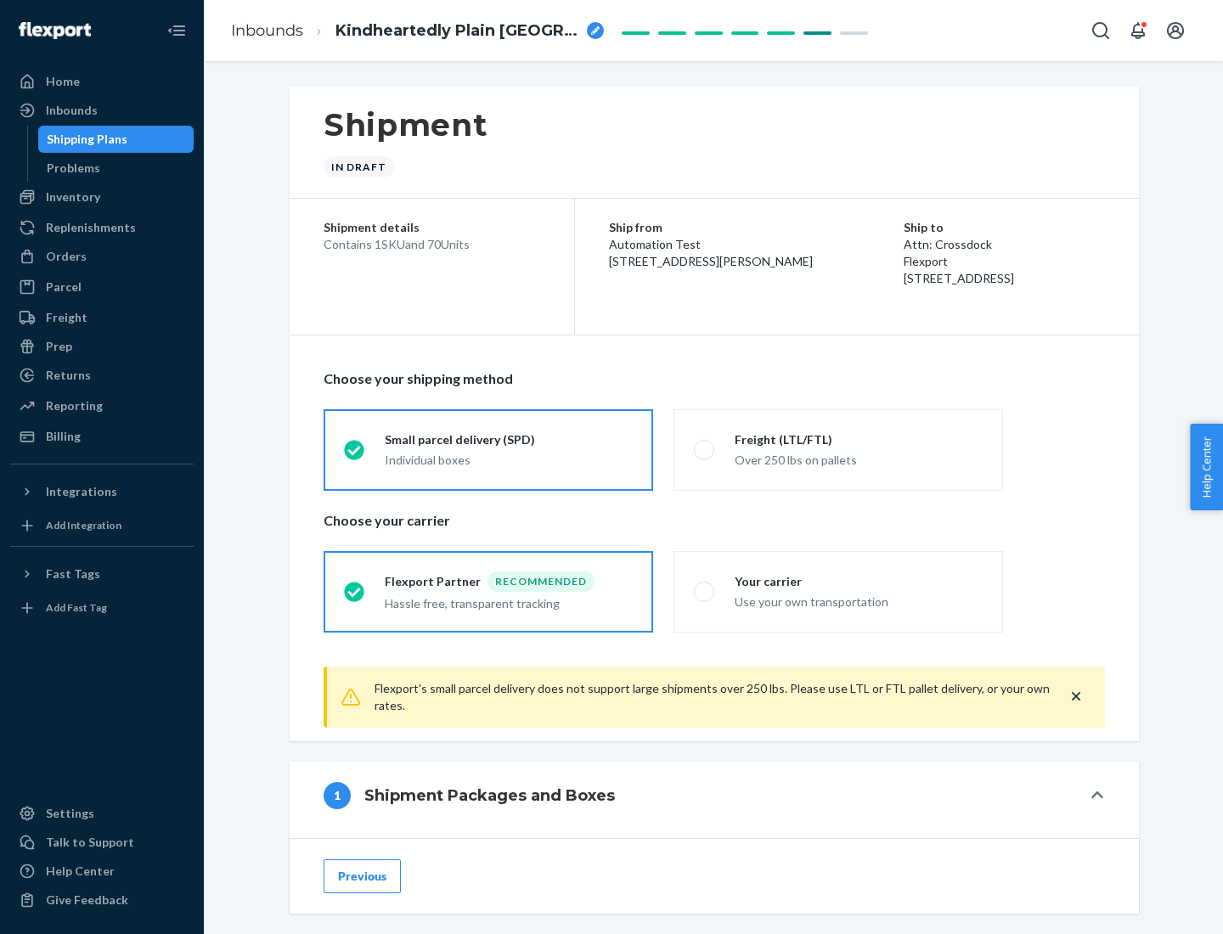
click at [838, 449] on div "Over 250 lbs on pallets" at bounding box center [859, 458] width 248 height 20
click at [705, 449] on input "Freight (LTL/FTL) Over 250 lbs on pallets" at bounding box center [699, 449] width 11 height 11
radio input "true"
radio input "false"
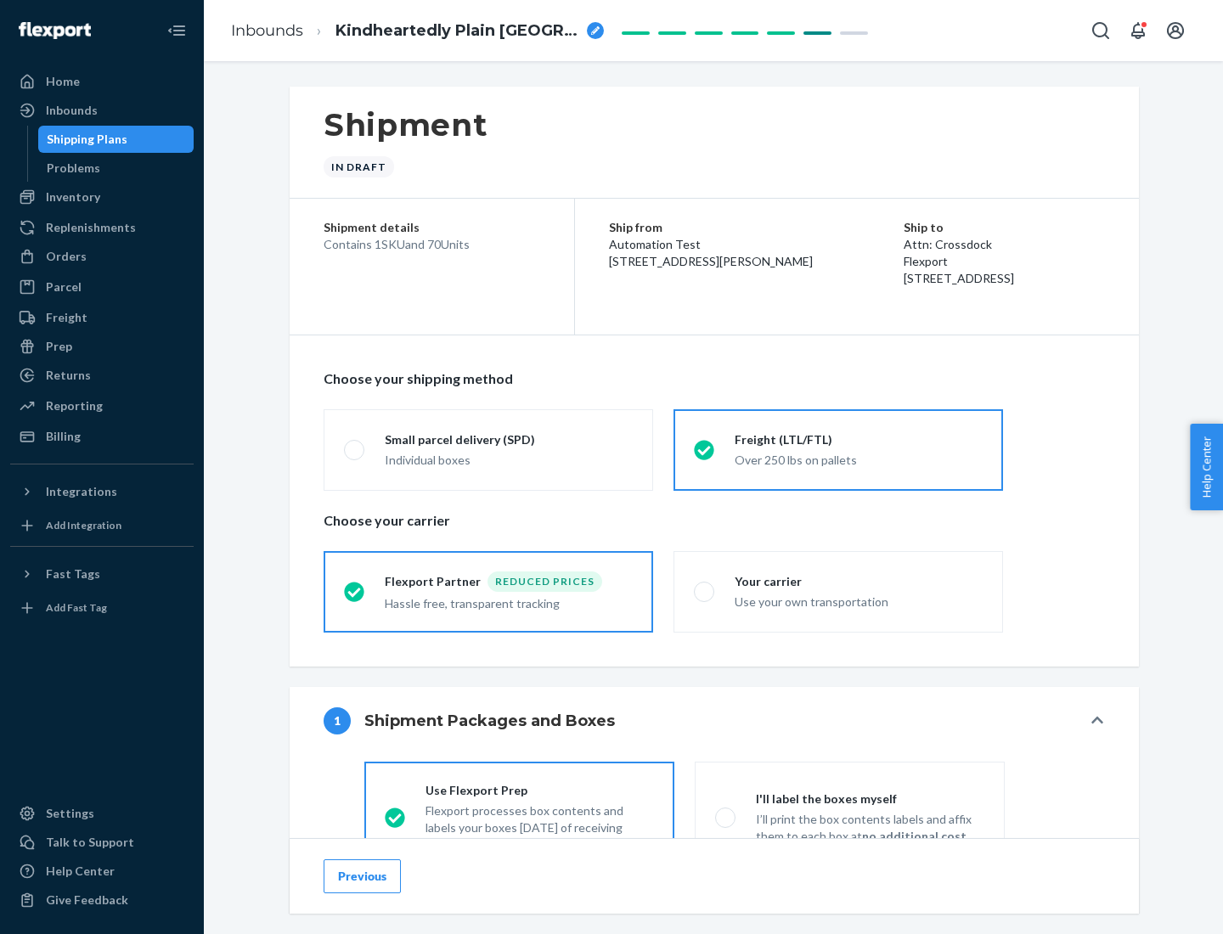
scroll to position [94, 0]
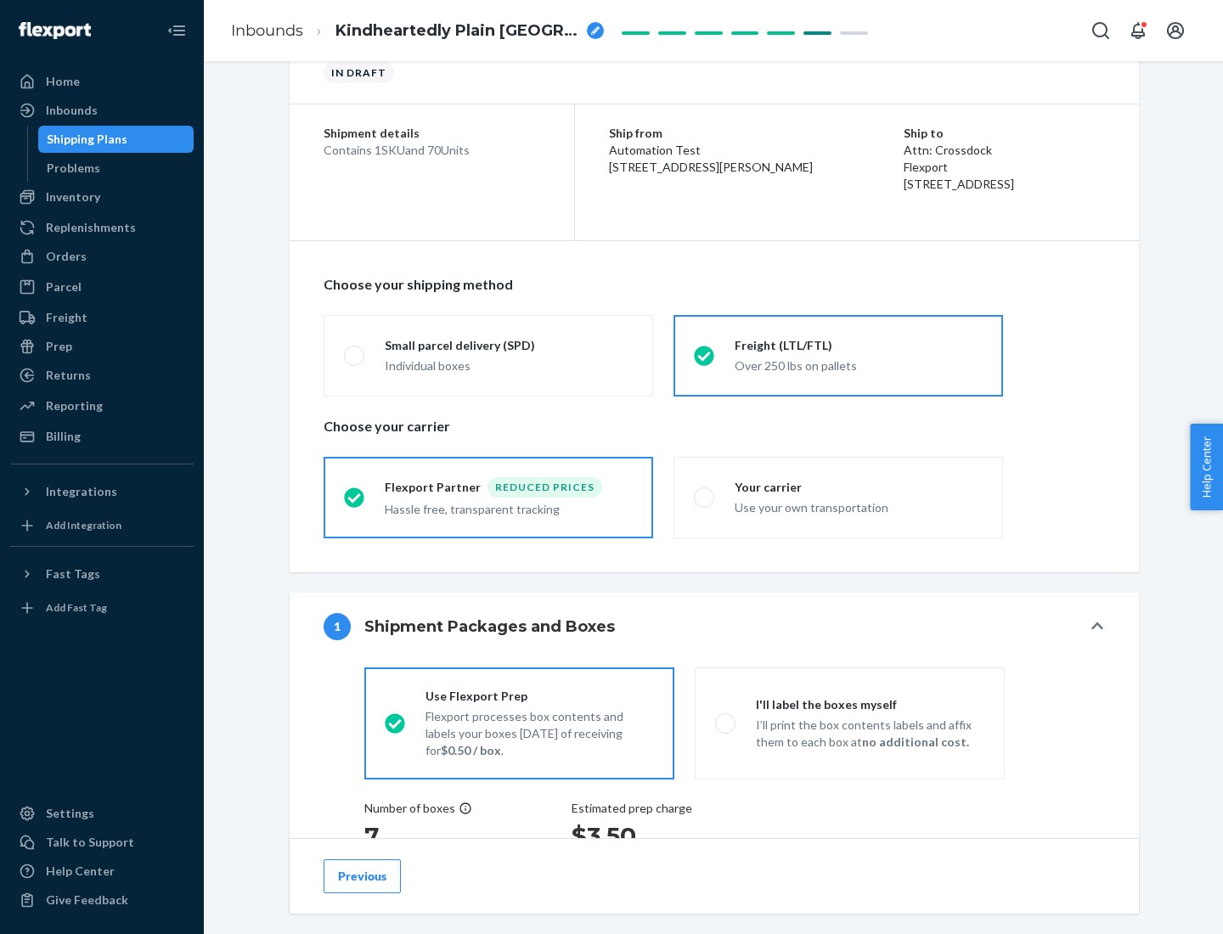
click at [838, 497] on div "Use your own transportation" at bounding box center [859, 506] width 248 height 20
click at [705, 497] on input "Your carrier Use your own transportation" at bounding box center [699, 497] width 11 height 11
radio input "true"
radio input "false"
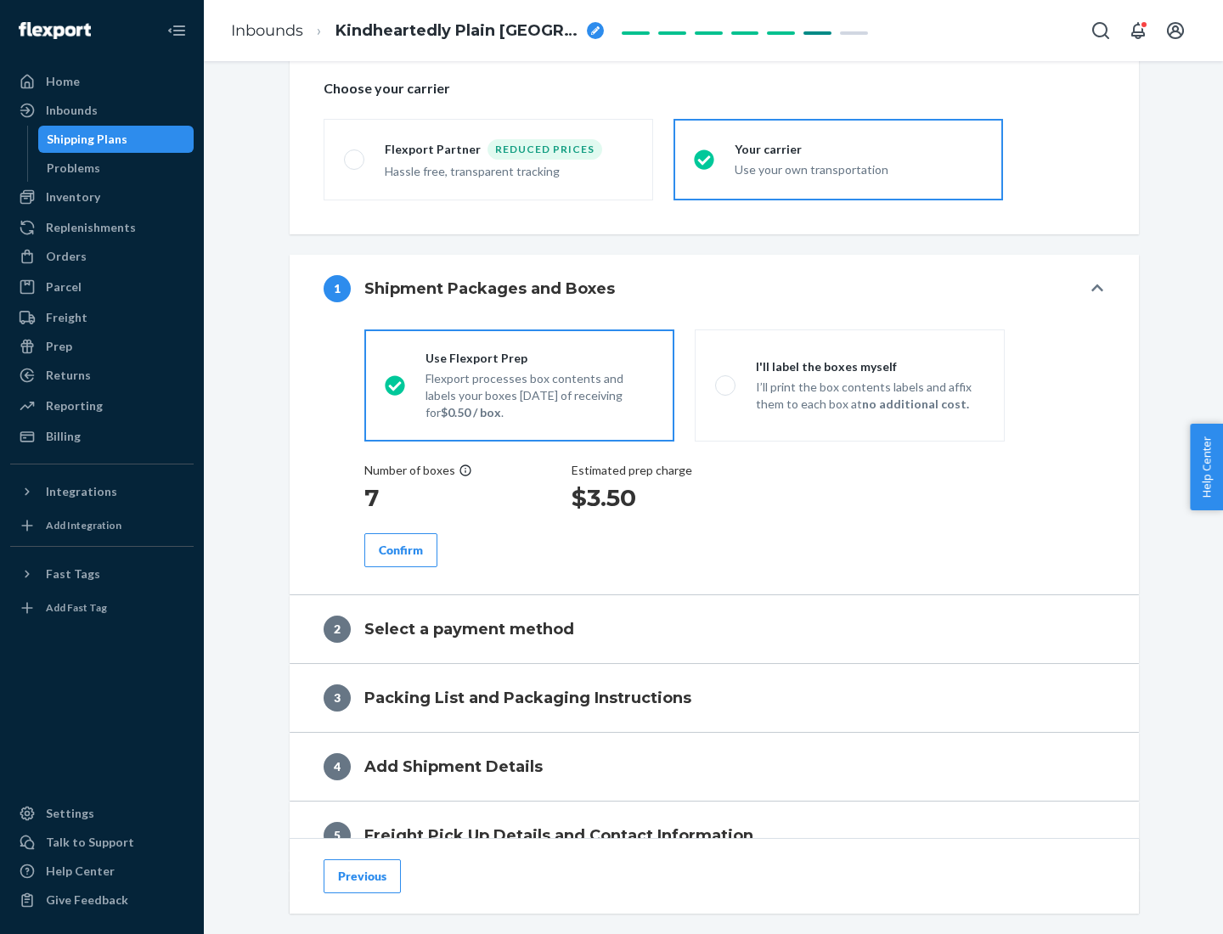
scroll to position [320, 0]
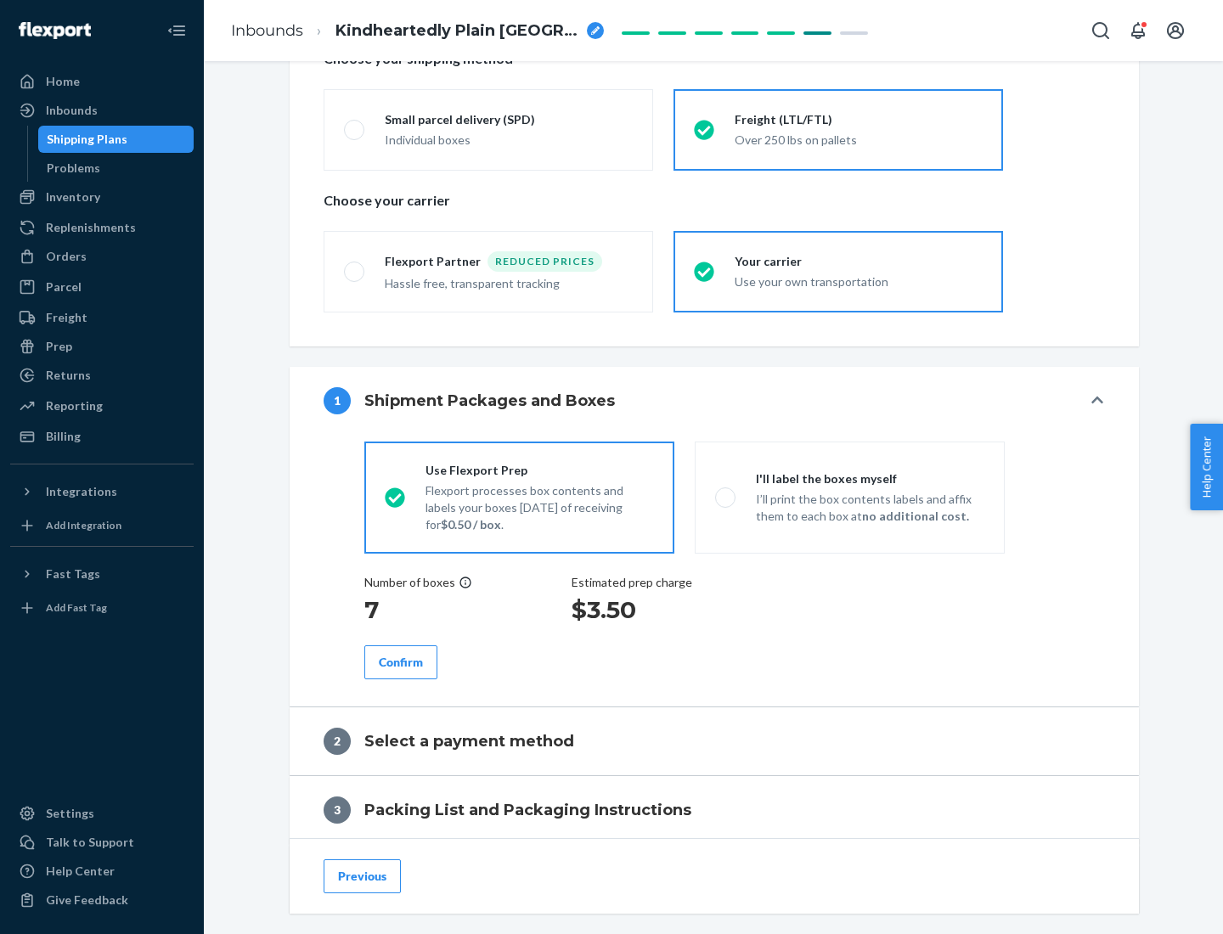
click at [849, 497] on p "I’ll print the box contents labels and affix them to each box at no additional …" at bounding box center [870, 508] width 228 height 34
click at [726, 497] on input "I'll label the boxes myself I’ll print the box contents labels and affix them t…" at bounding box center [720, 497] width 11 height 11
radio input "true"
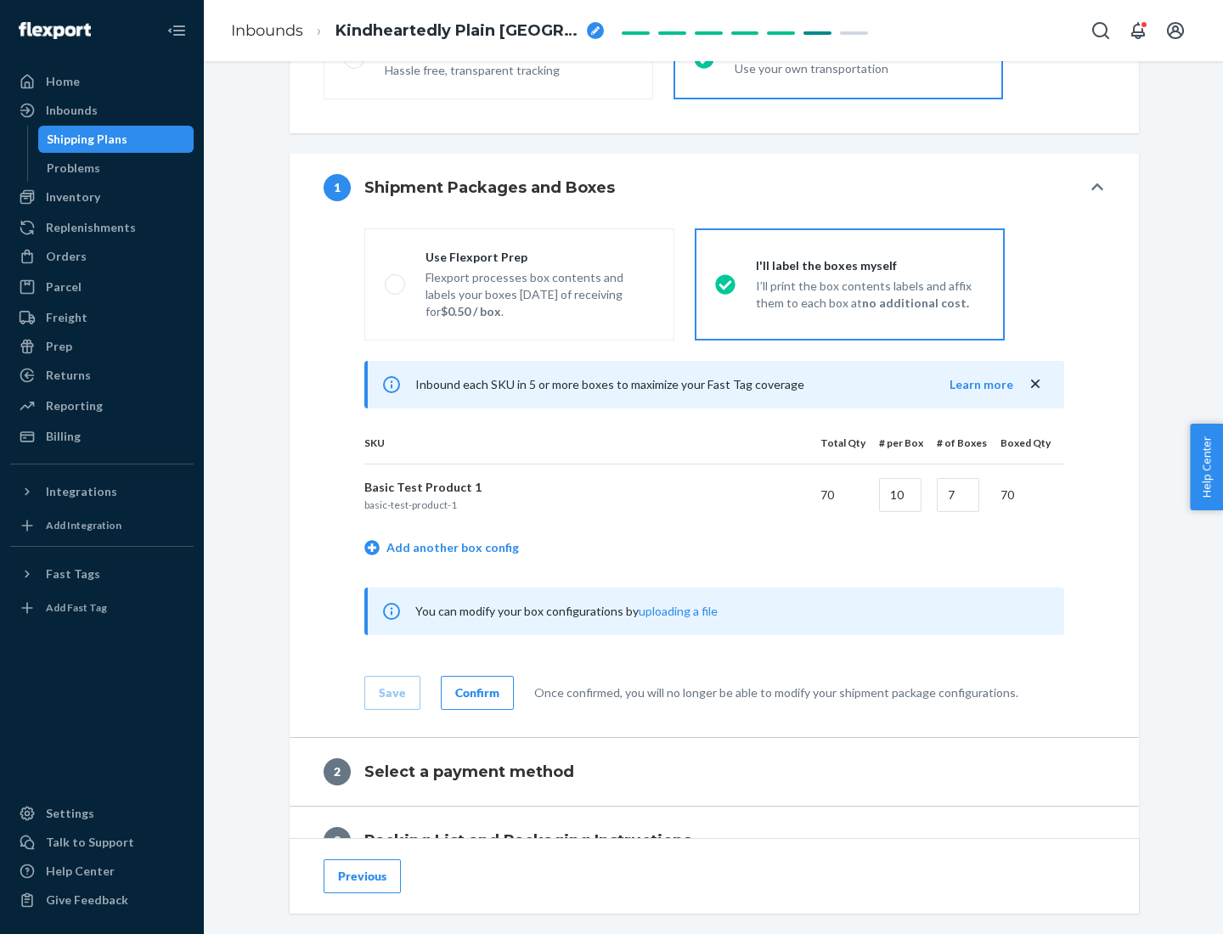
scroll to position [293, 0]
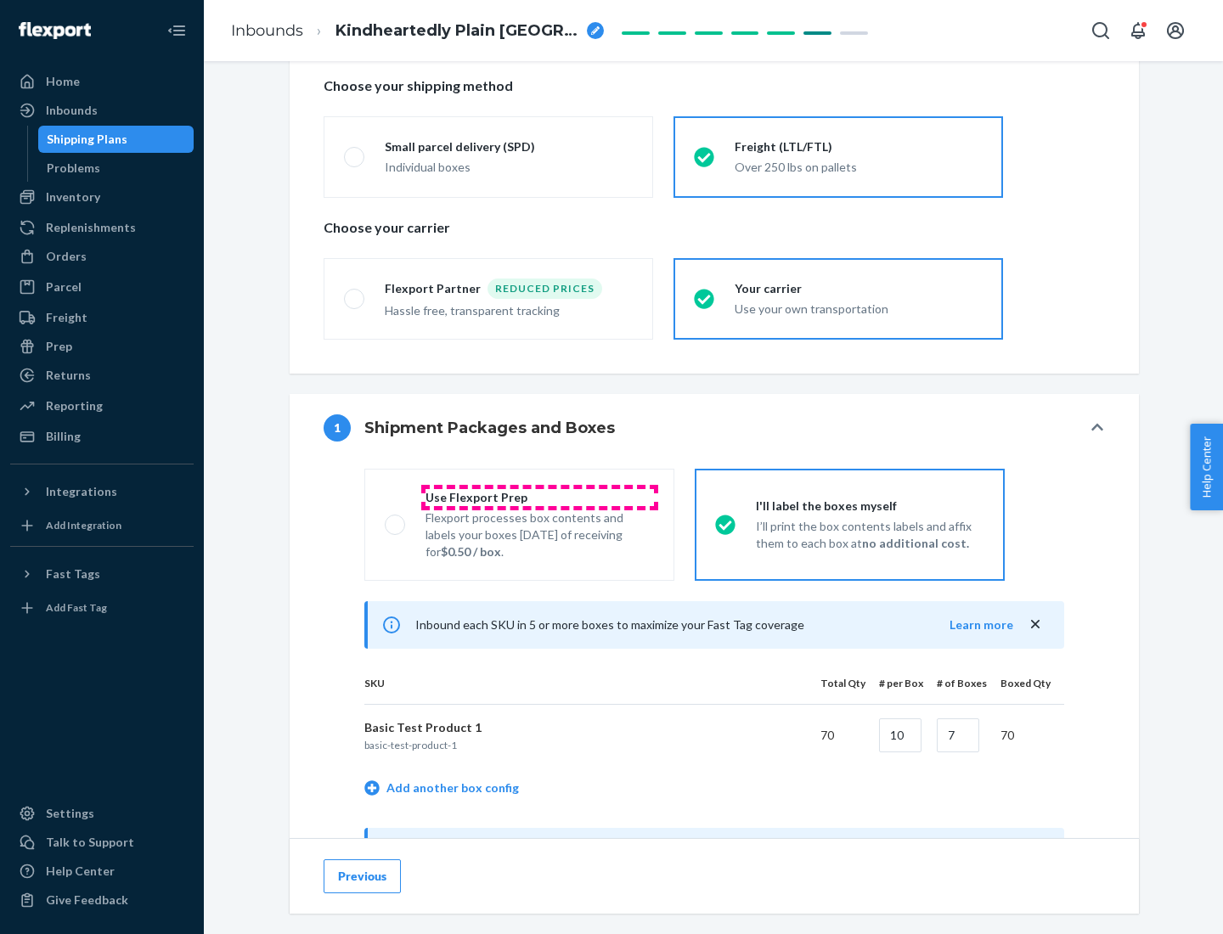
click at [539, 497] on div "Use Flexport Prep" at bounding box center [540, 497] width 228 height 17
click at [396, 519] on input "Use Flexport Prep Flexport processes box contents and labels your boxes [DATE] …" at bounding box center [390, 524] width 11 height 11
radio input "true"
radio input "false"
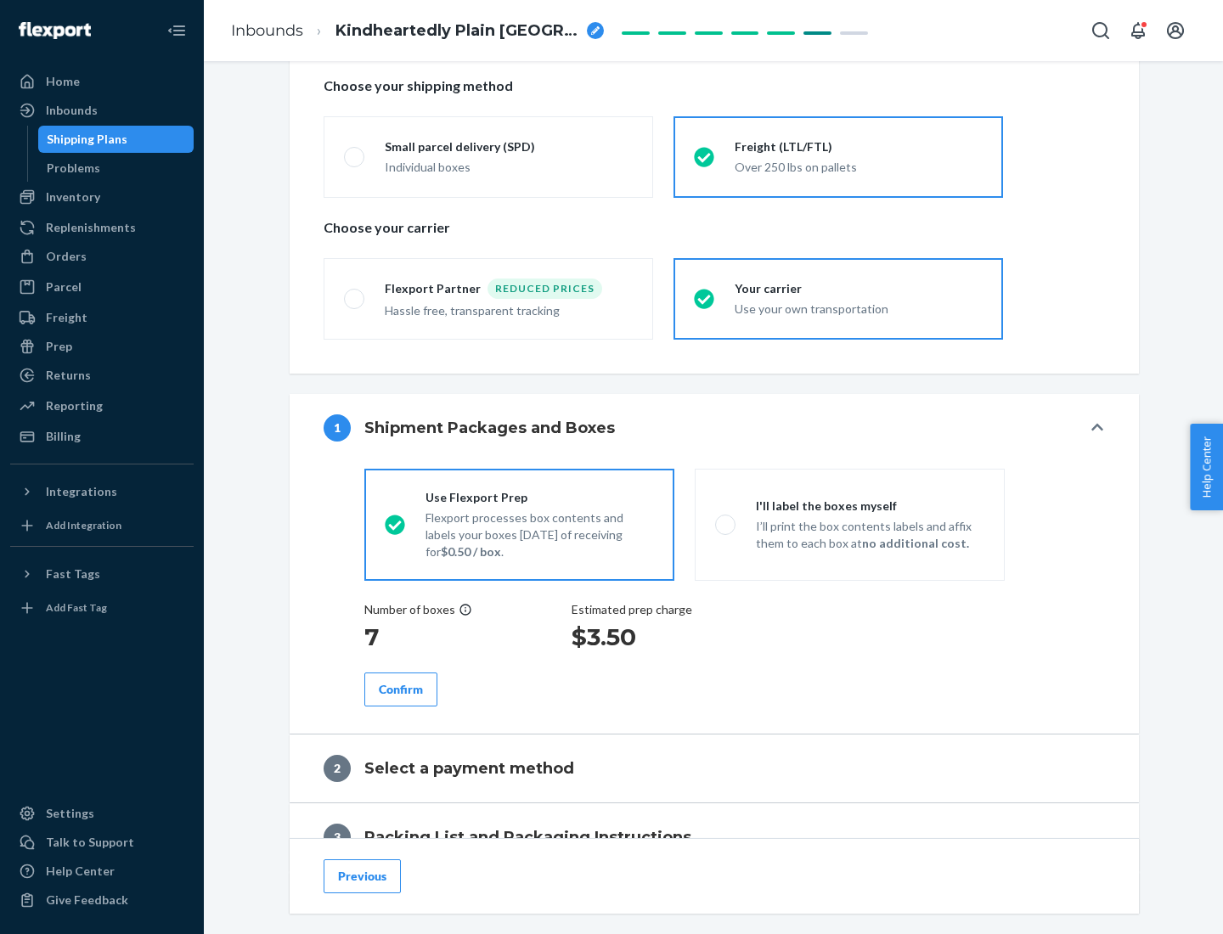
scroll to position [485, 0]
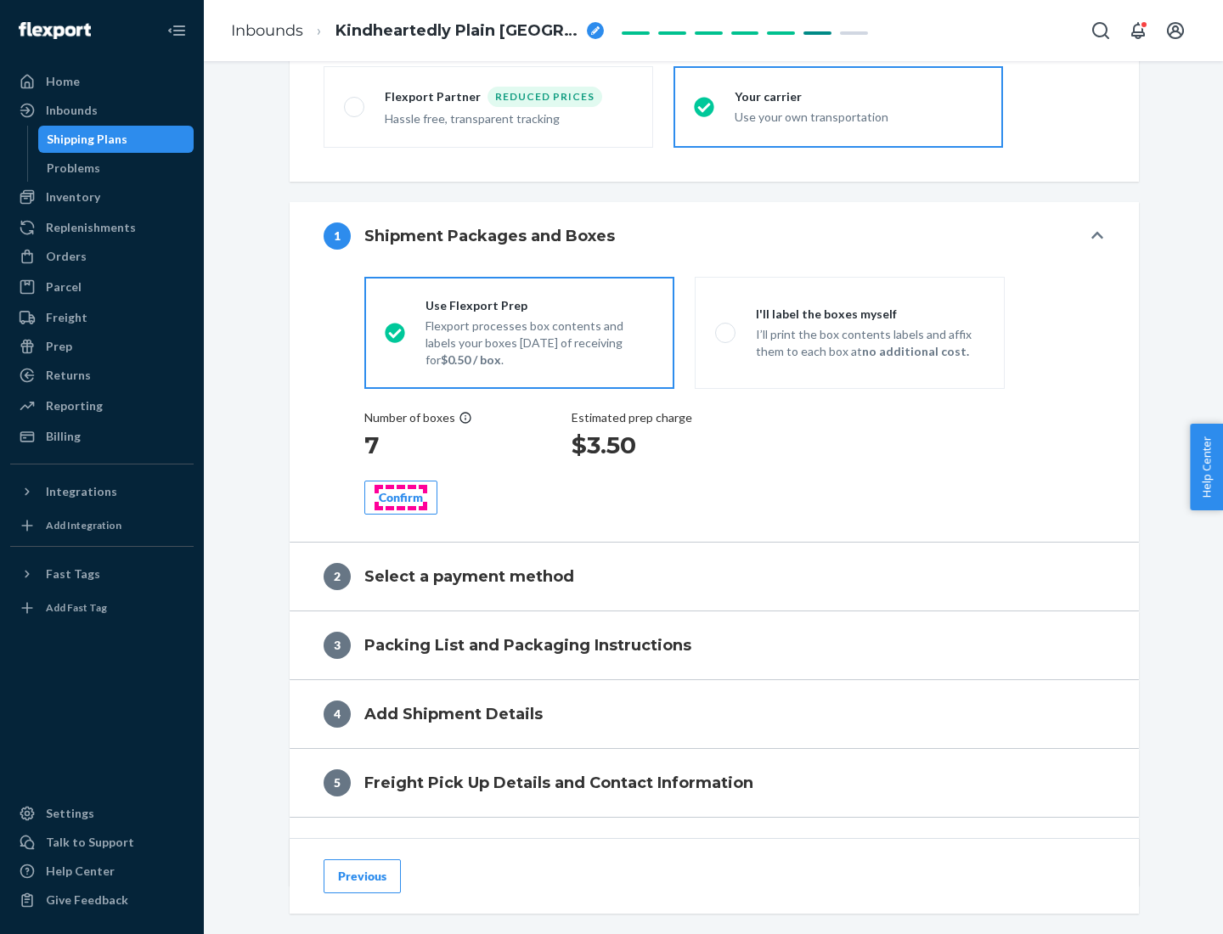
click at [401, 497] on div "Confirm" at bounding box center [401, 497] width 44 height 17
radio input "false"
